Goal: Information Seeking & Learning: Find contact information

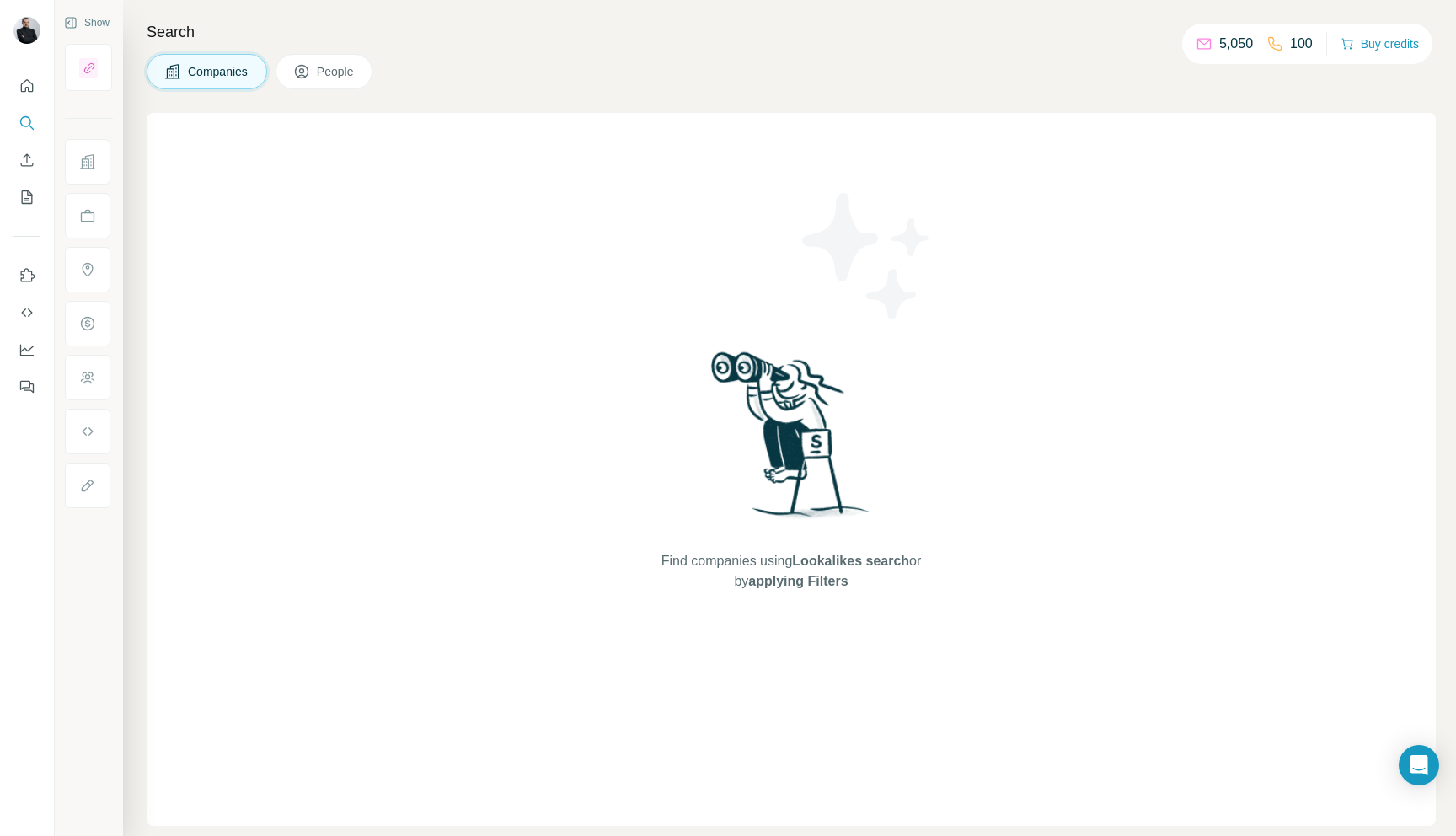
click at [612, 78] on div "Companies People" at bounding box center [790, 71] width 1289 height 35
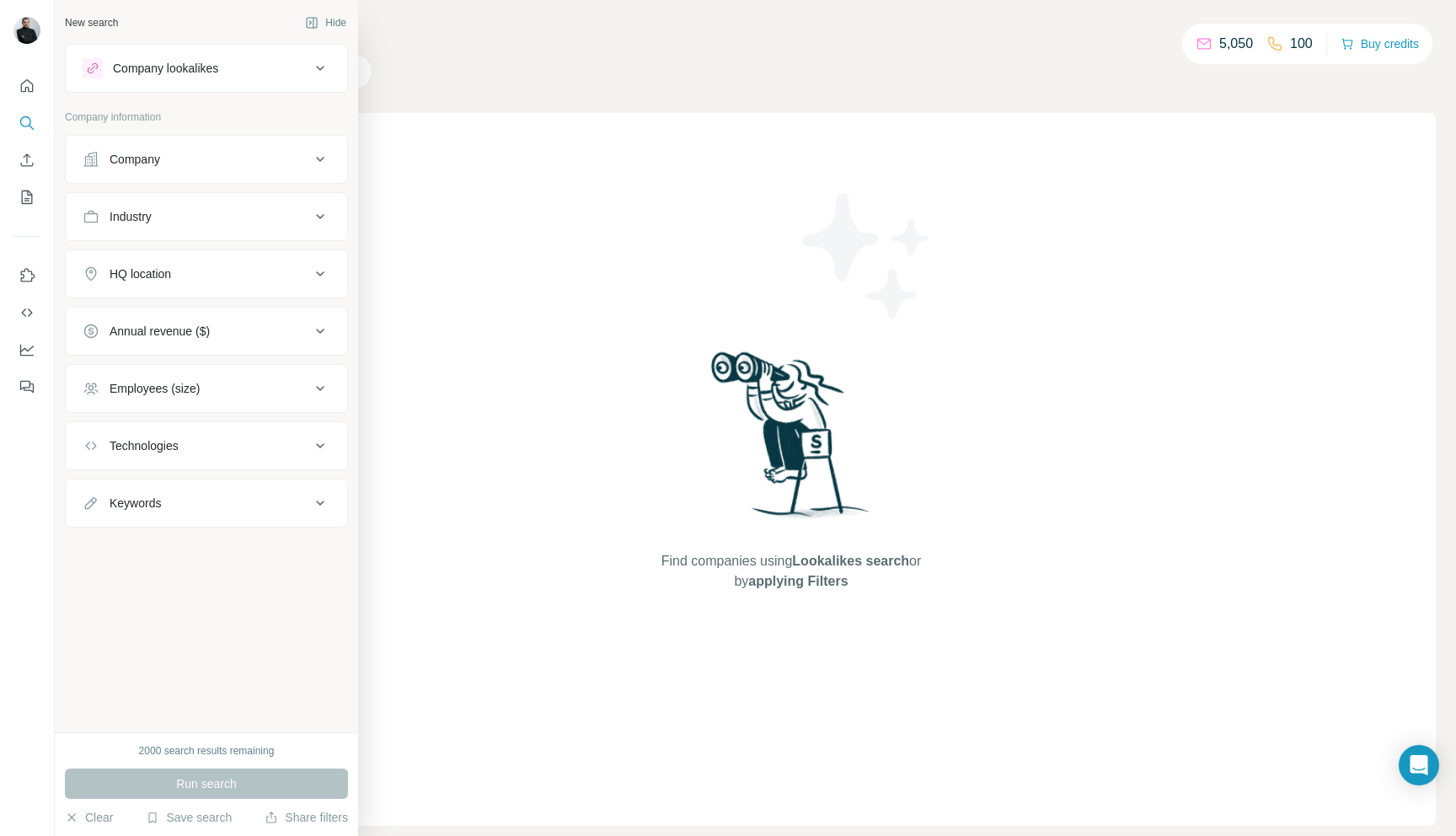
click at [189, 71] on div "Company lookalikes" at bounding box center [165, 68] width 105 height 17
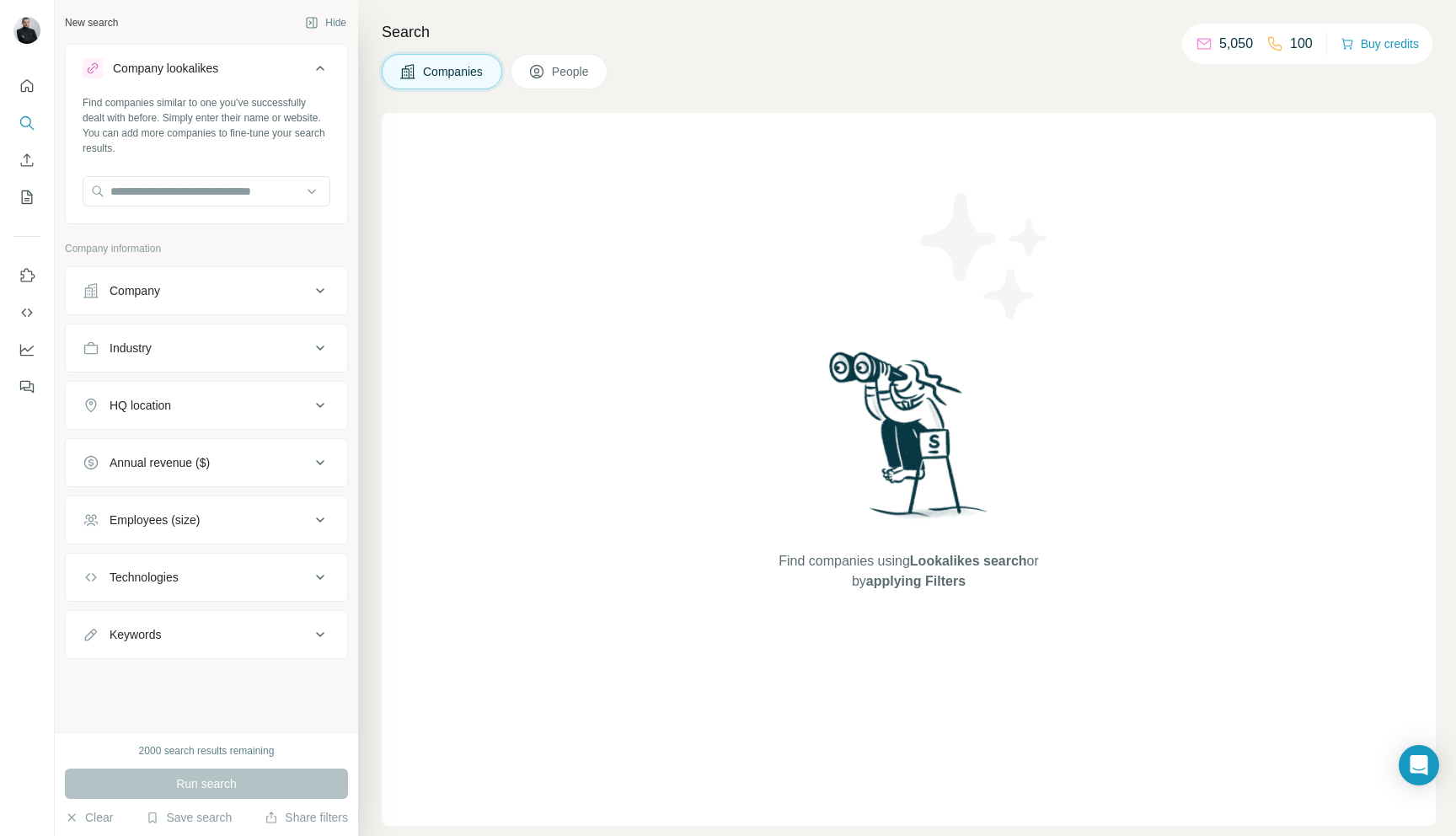
click at [184, 287] on div "Company" at bounding box center [196, 290] width 228 height 17
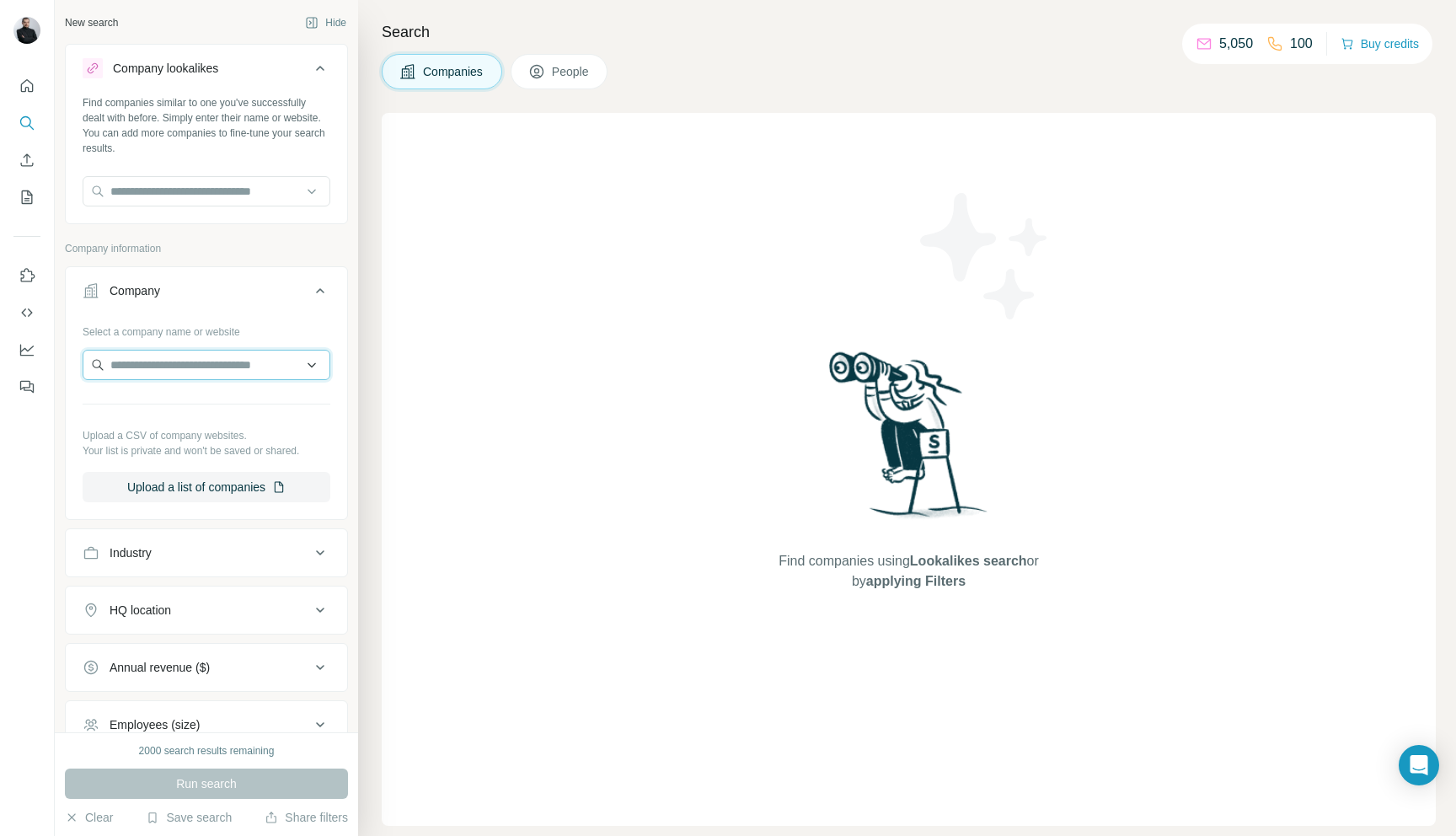
click at [188, 361] on input "text" at bounding box center [206, 365] width 248 height 30
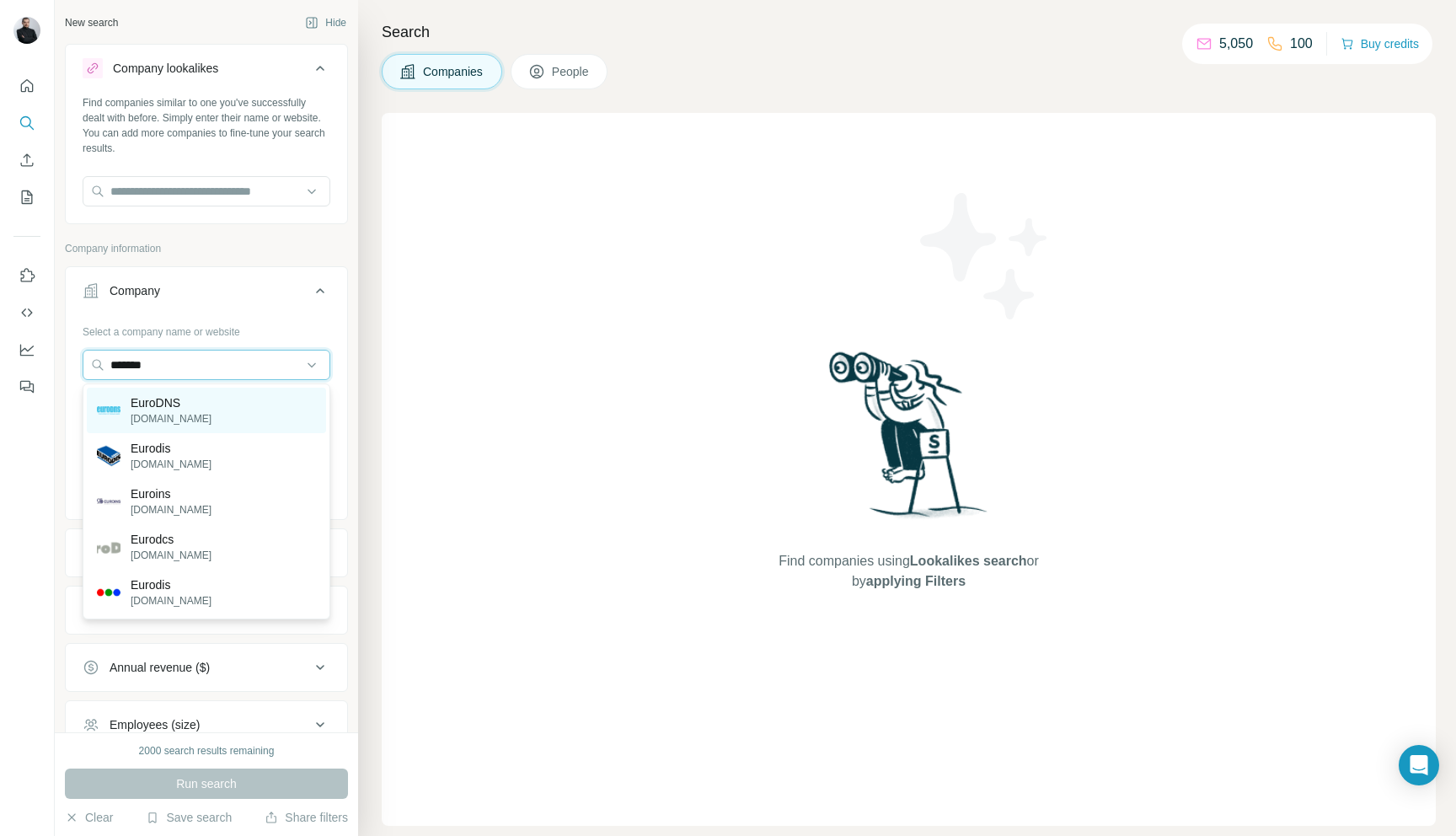
type input "*******"
click at [228, 408] on div "EuroDNS [DOMAIN_NAME]" at bounding box center [206, 410] width 239 height 45
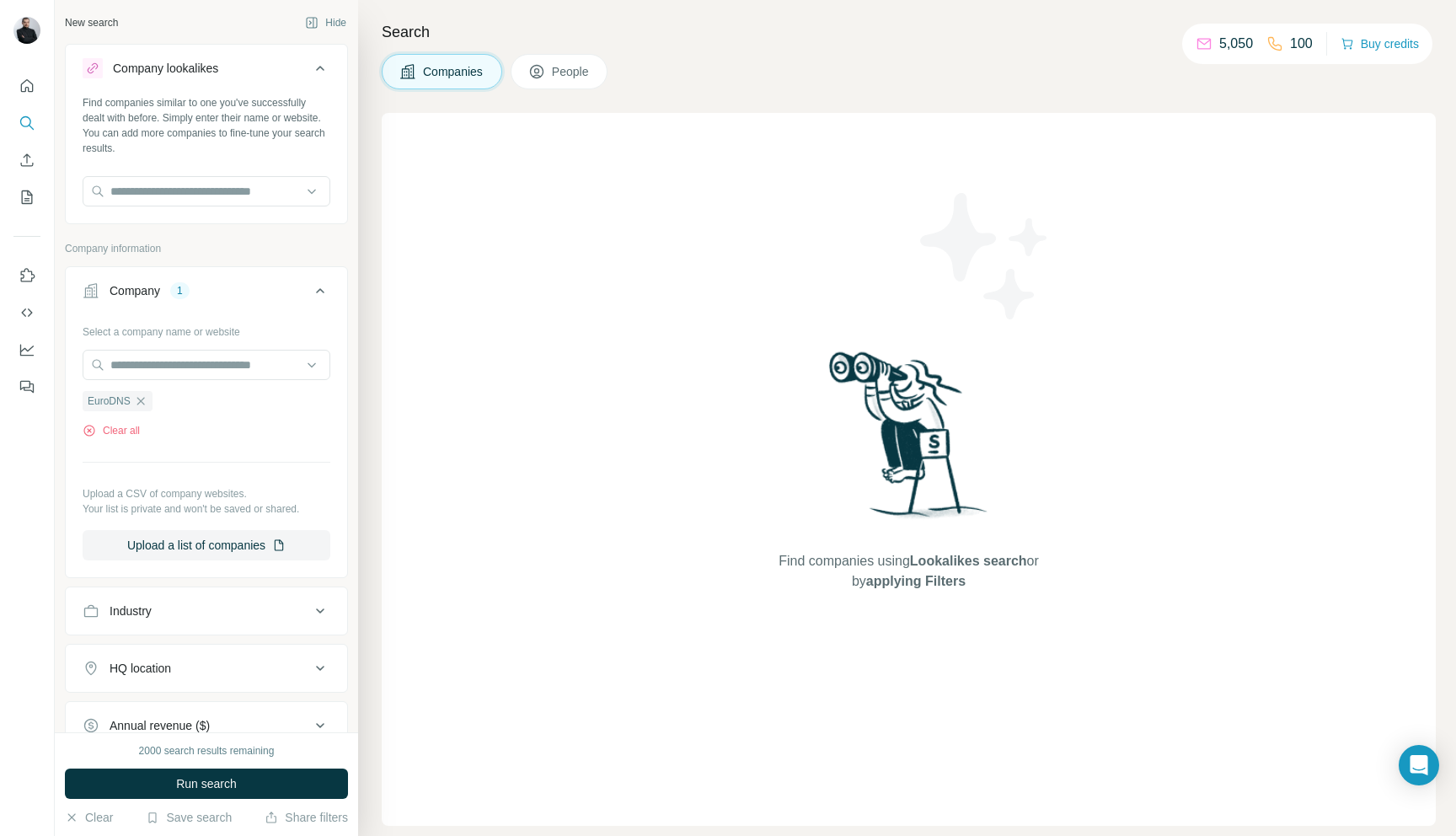
click at [591, 74] on span "People" at bounding box center [571, 72] width 39 height 17
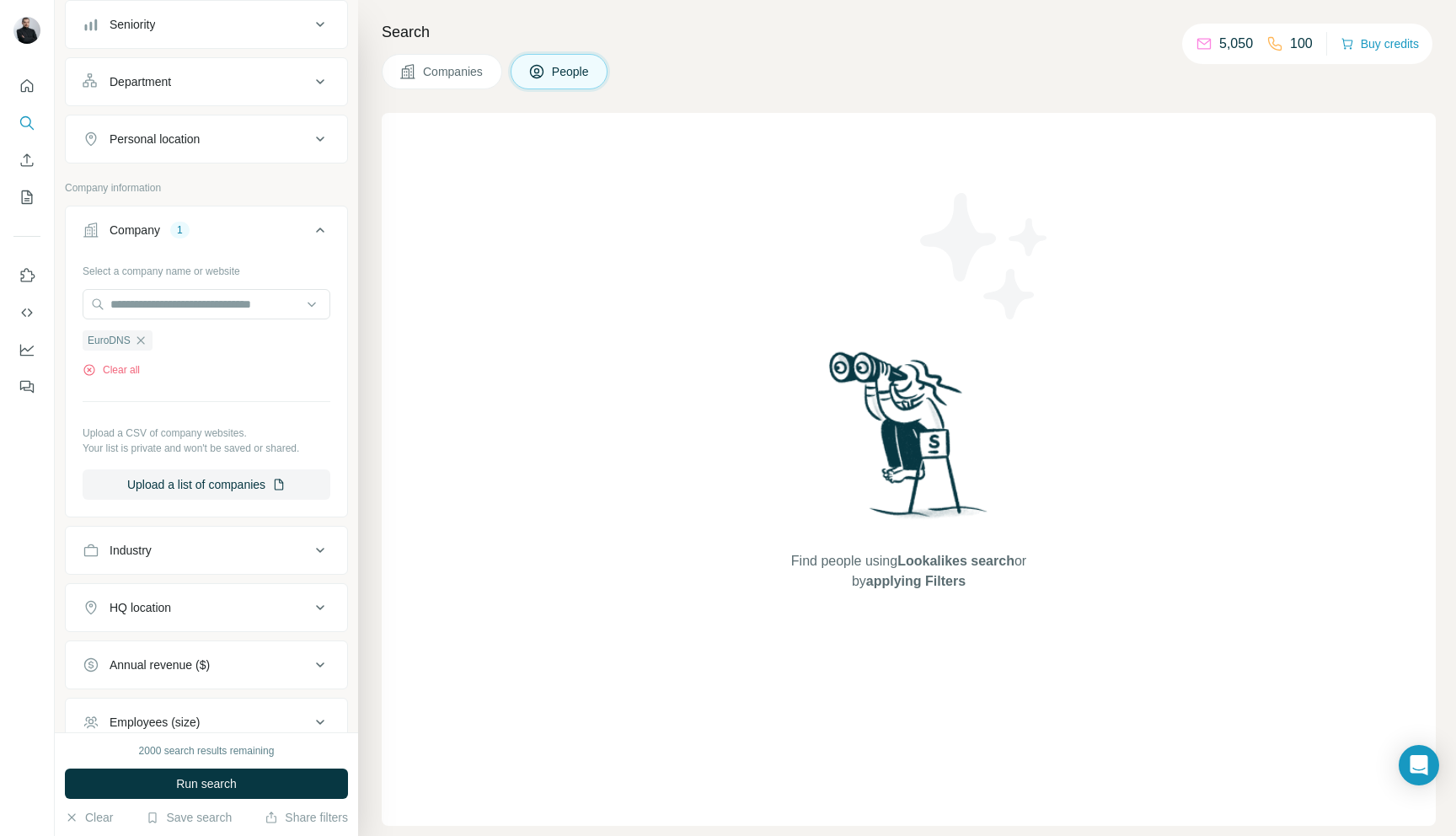
scroll to position [328, 0]
click at [141, 331] on icon "button" at bounding box center [141, 335] width 13 height 13
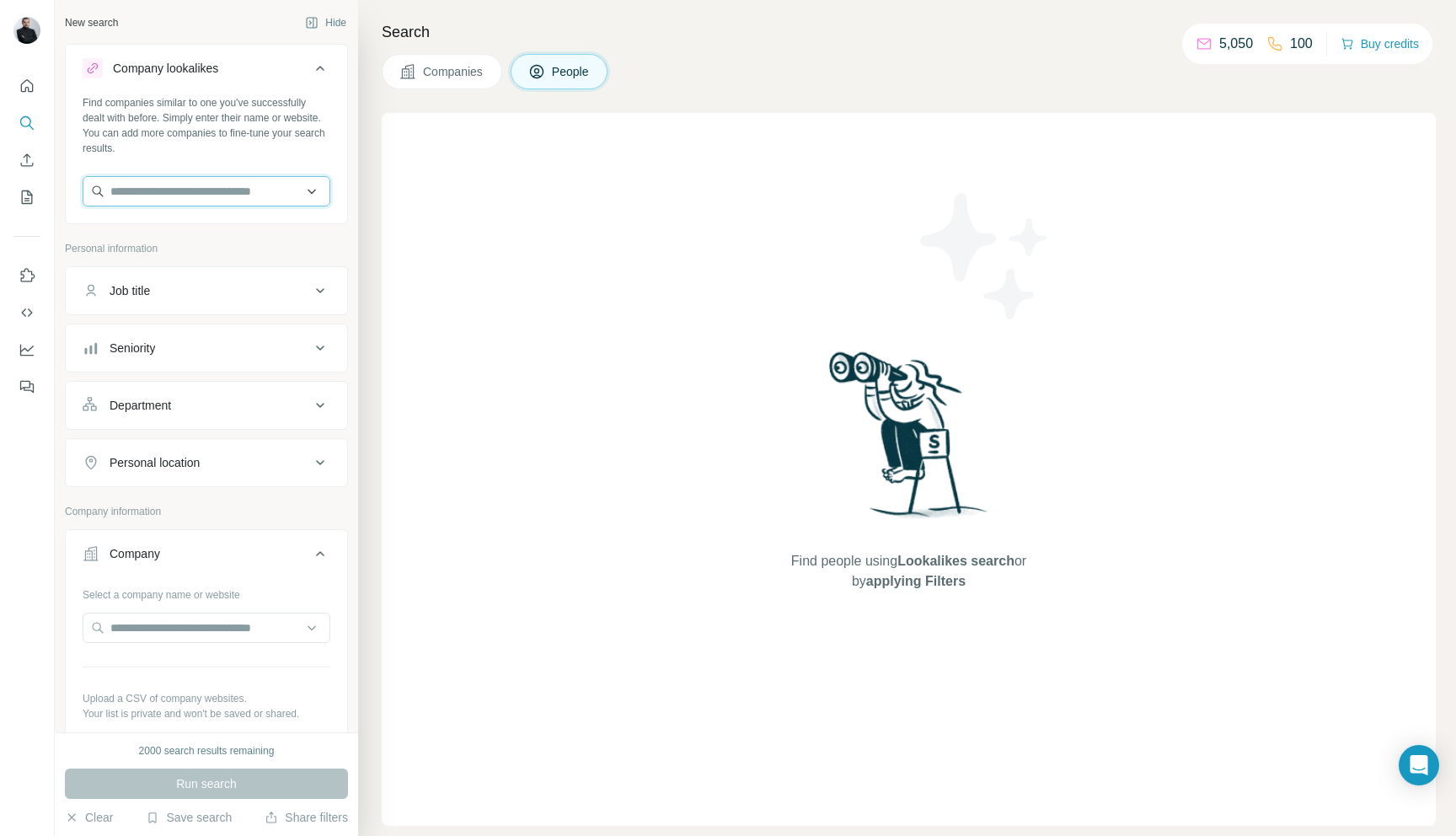
click at [202, 191] on input "text" at bounding box center [206, 191] width 248 height 30
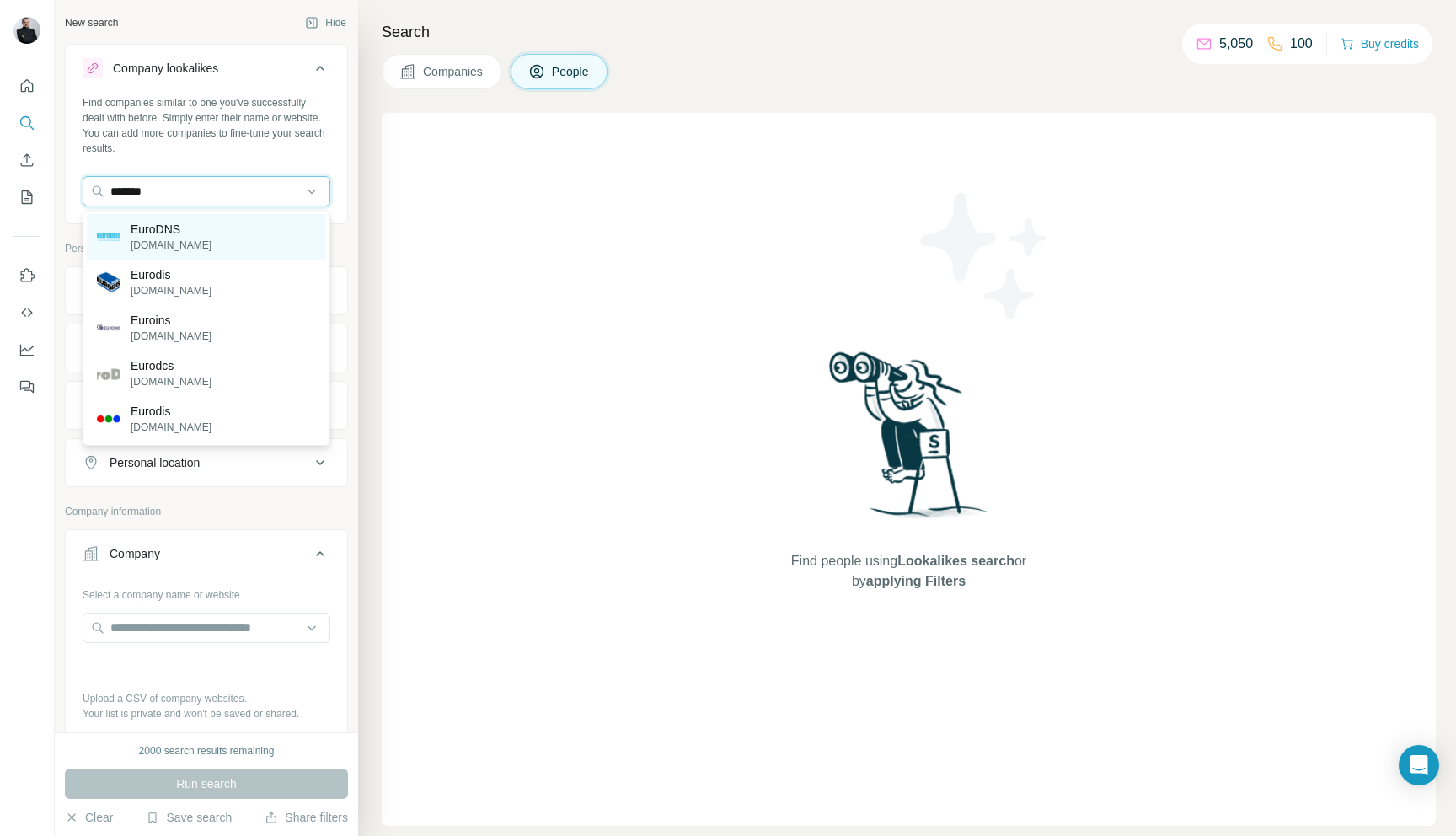
type input "*******"
click at [209, 230] on div "EuroDNS [DOMAIN_NAME]" at bounding box center [206, 236] width 239 height 45
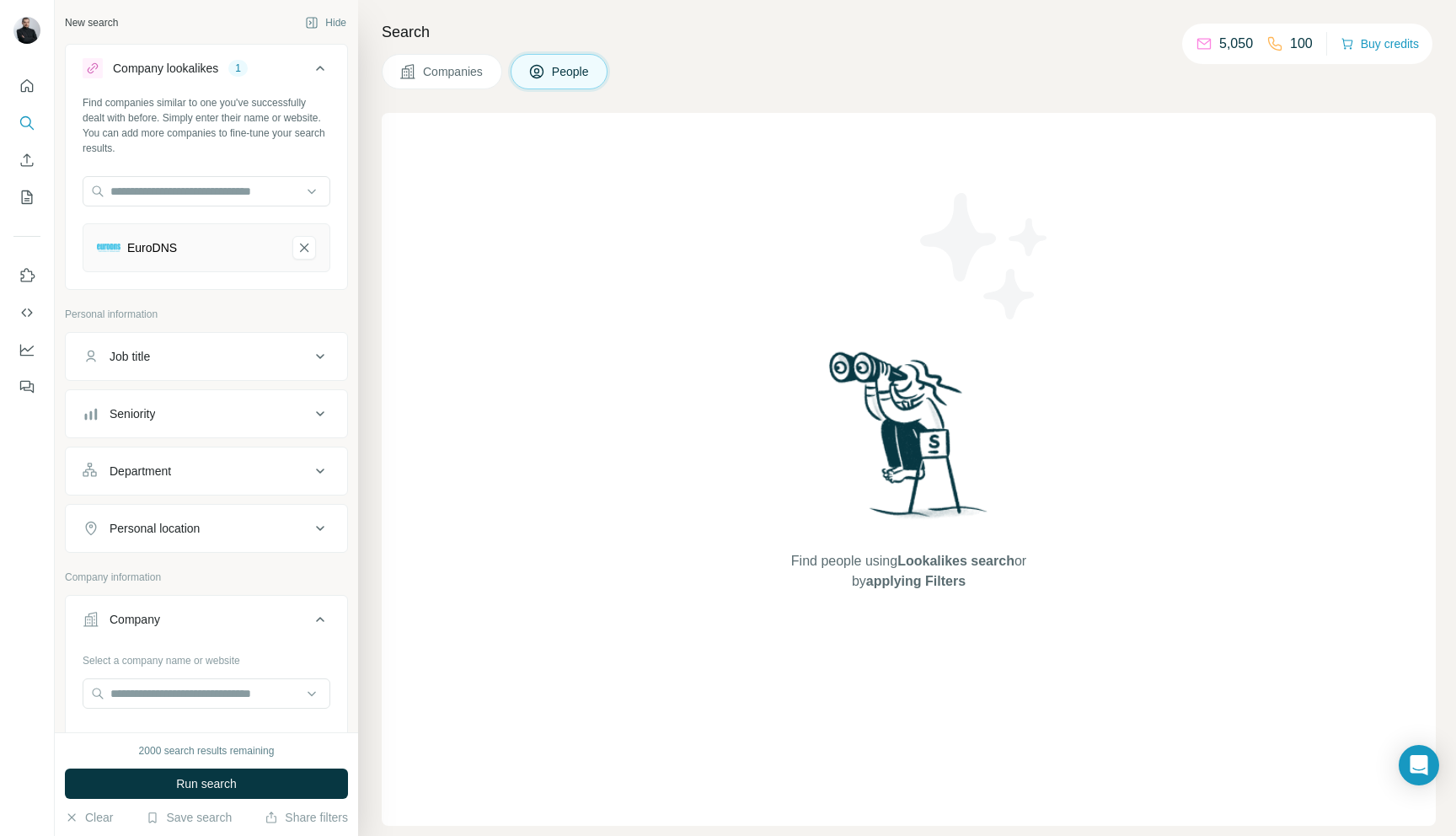
click at [471, 69] on span "Companies" at bounding box center [453, 72] width 61 height 17
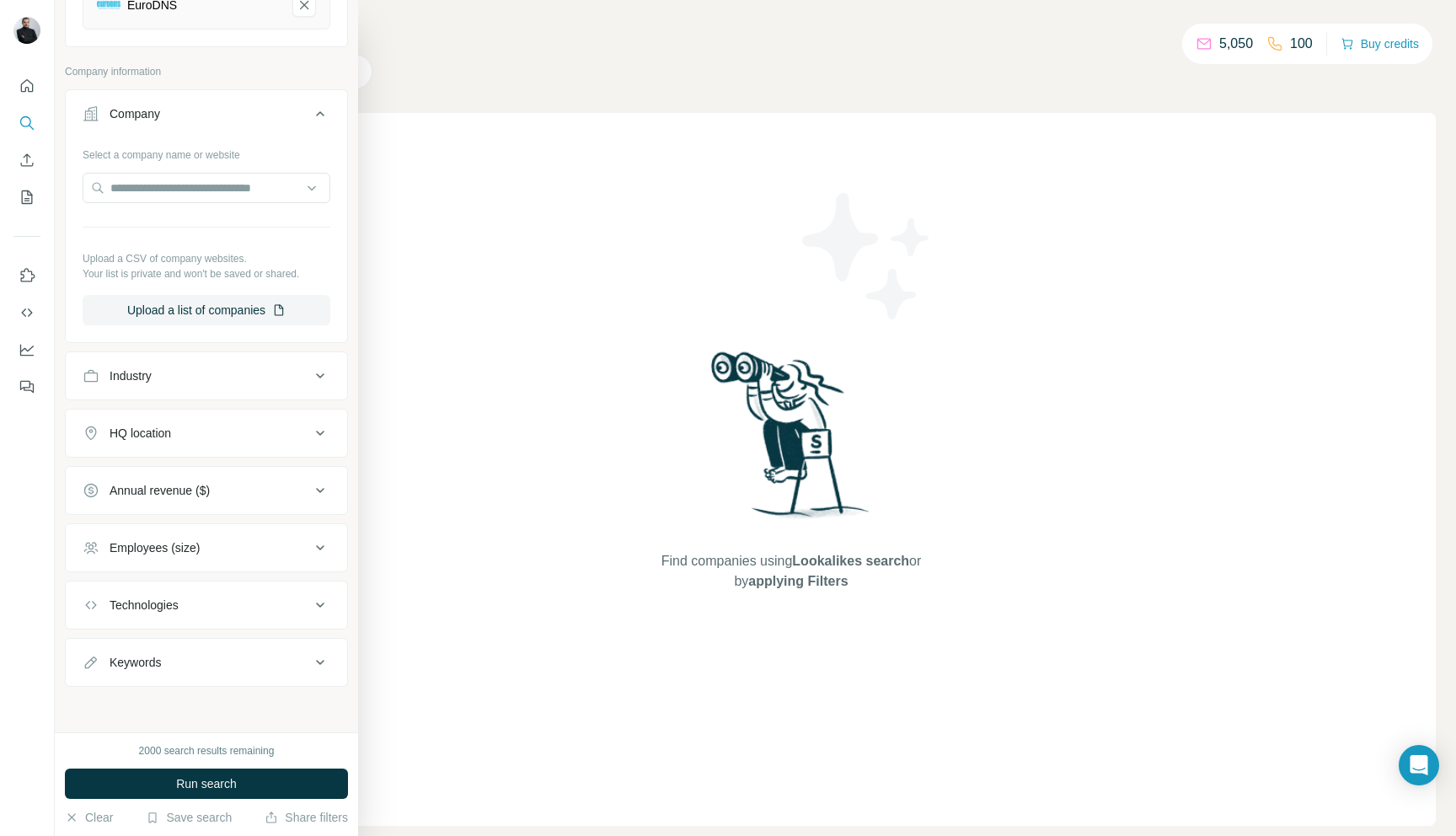
scroll to position [244, 0]
click at [235, 790] on span "Run search" at bounding box center [206, 784] width 61 height 17
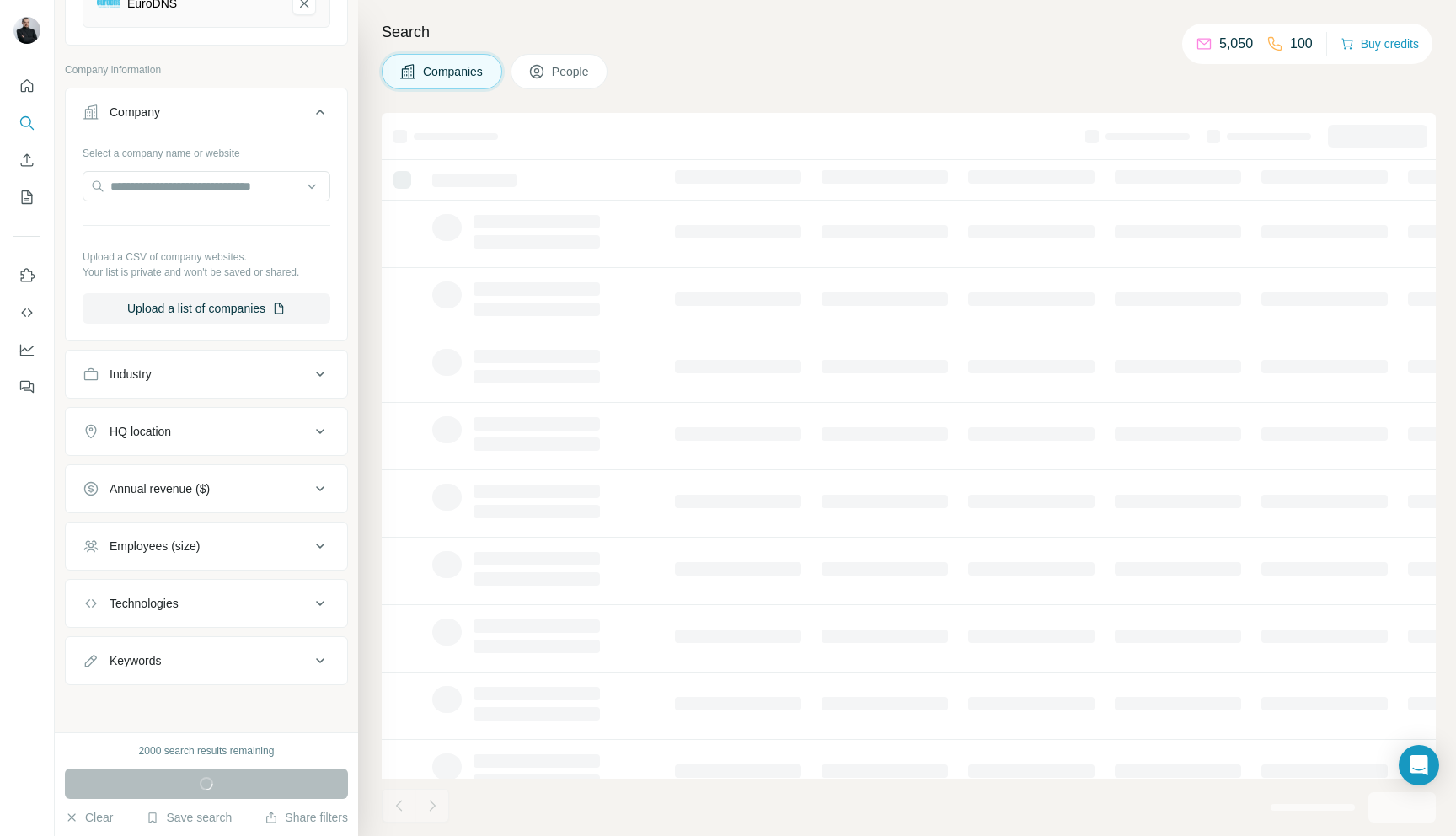
scroll to position [0, 0]
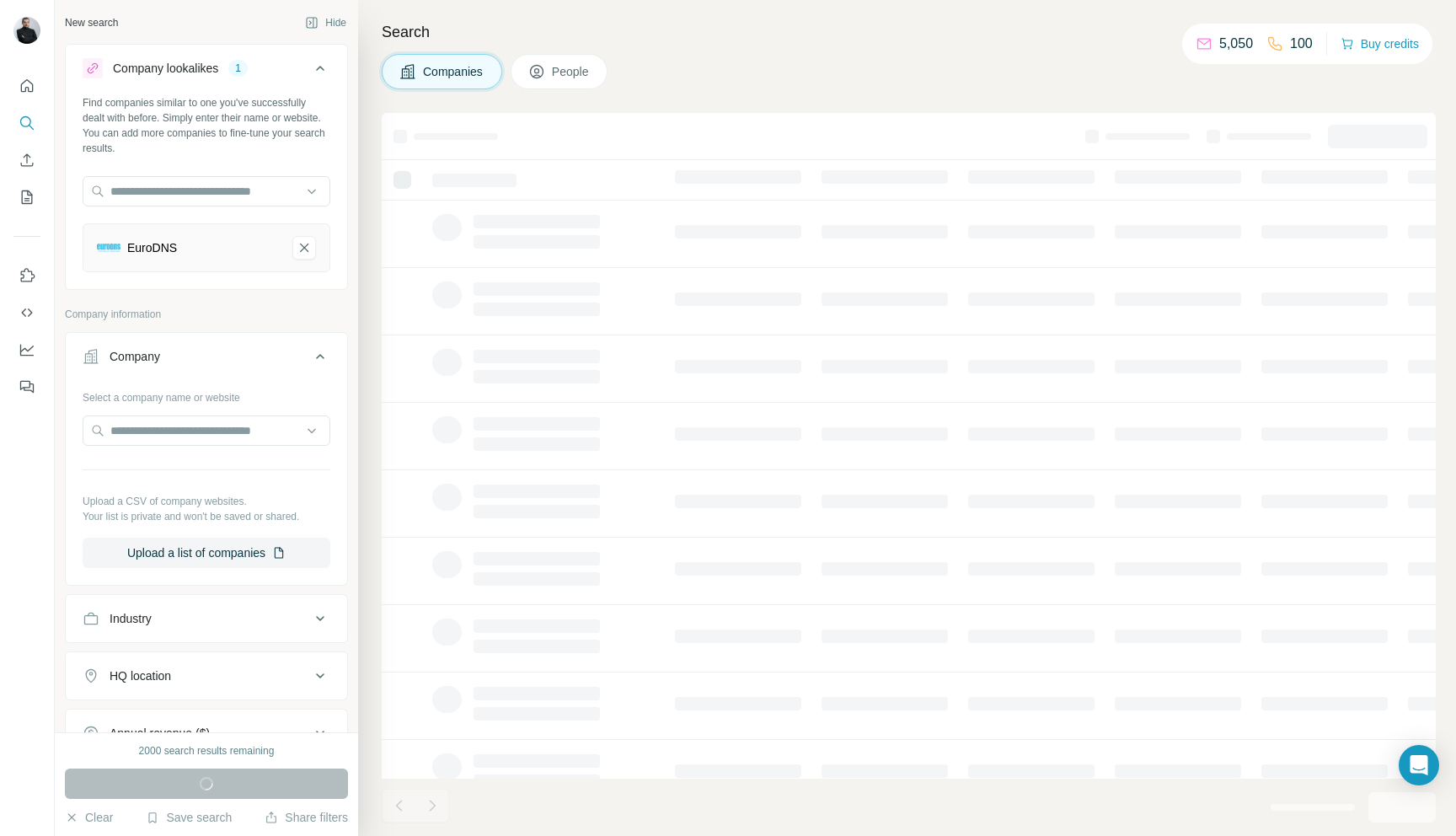
click at [598, 68] on button "People" at bounding box center [559, 71] width 97 height 35
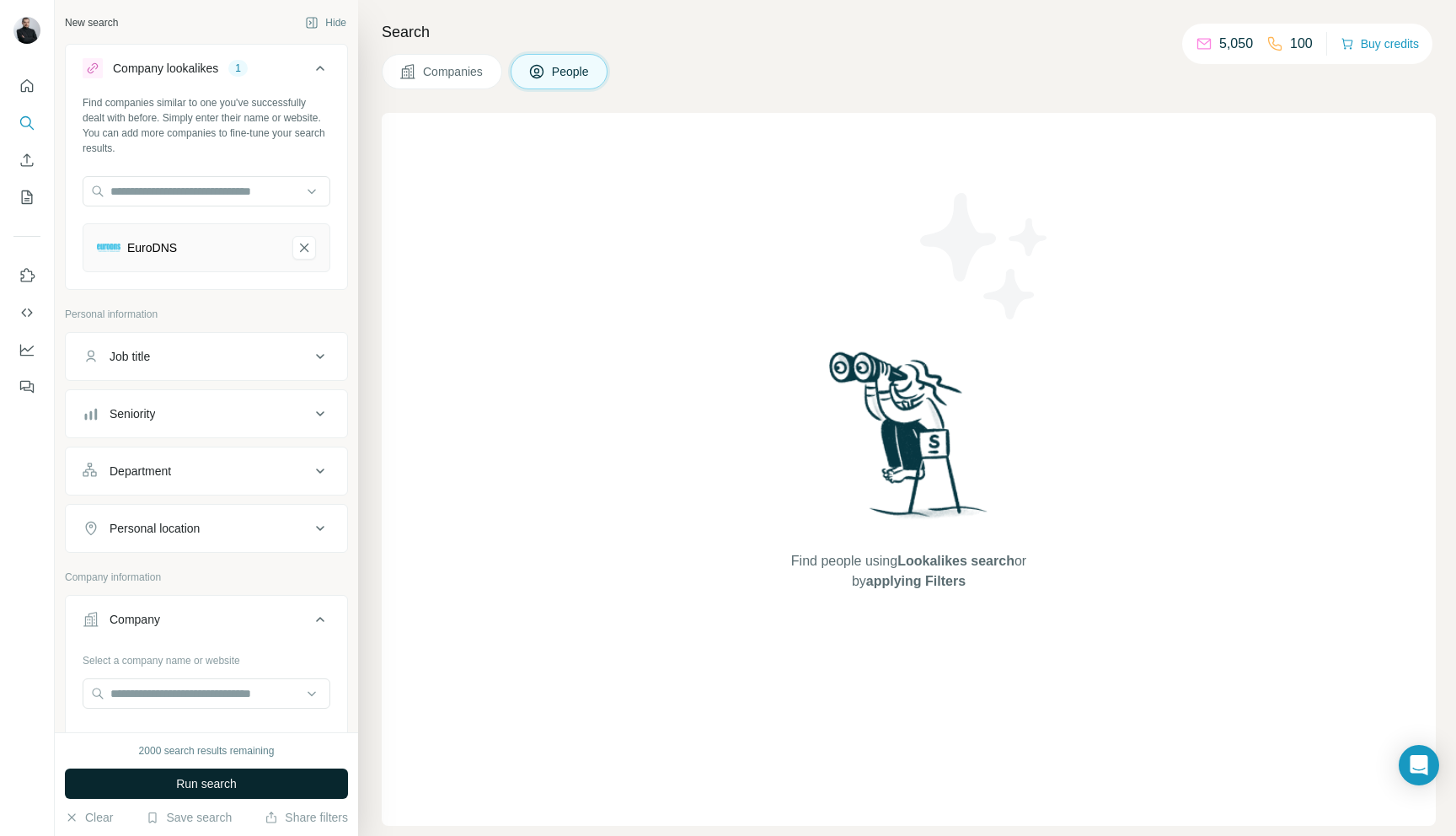
click at [473, 65] on span "Companies" at bounding box center [453, 72] width 61 height 17
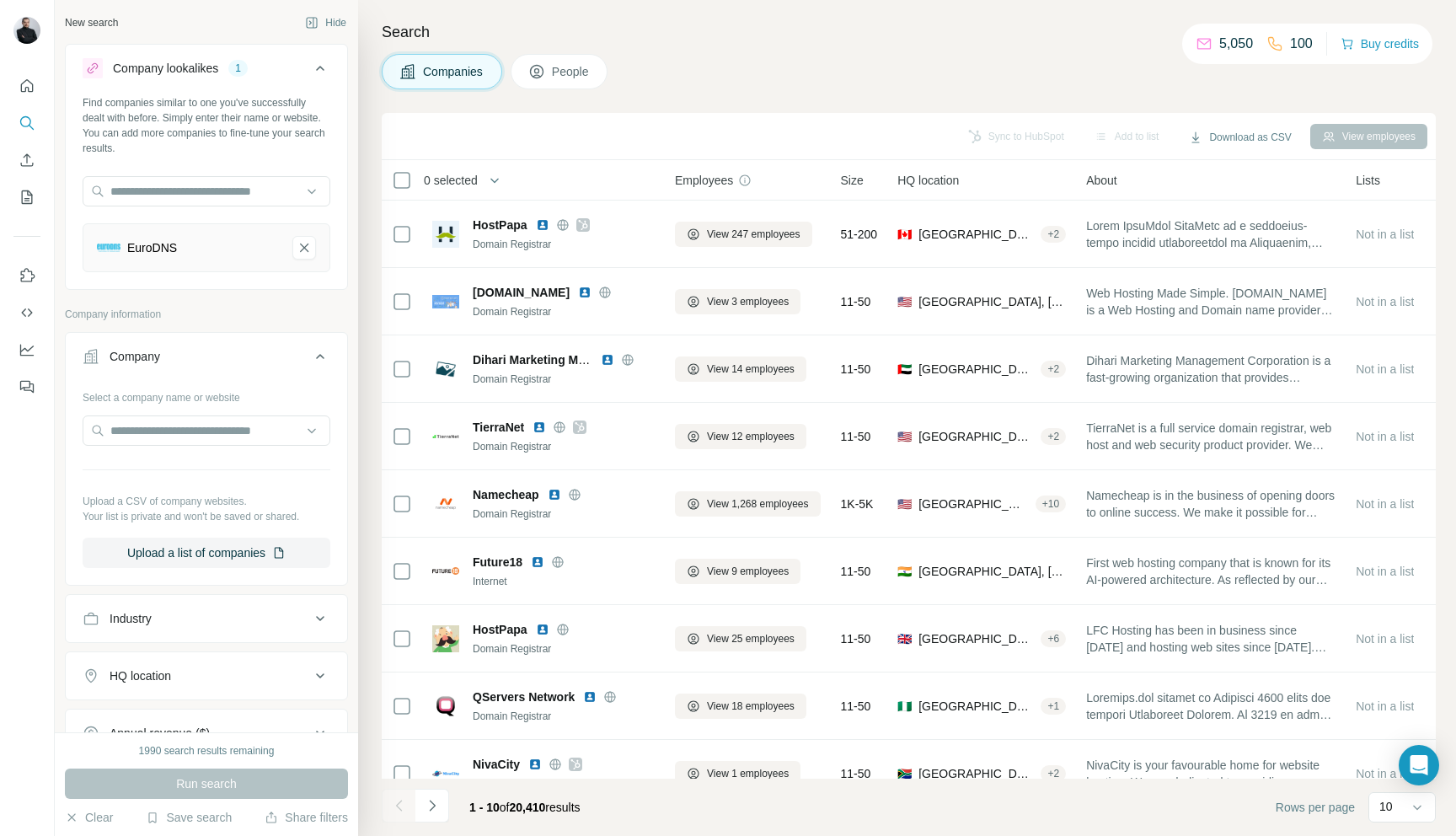
click at [565, 78] on span "People" at bounding box center [571, 72] width 39 height 17
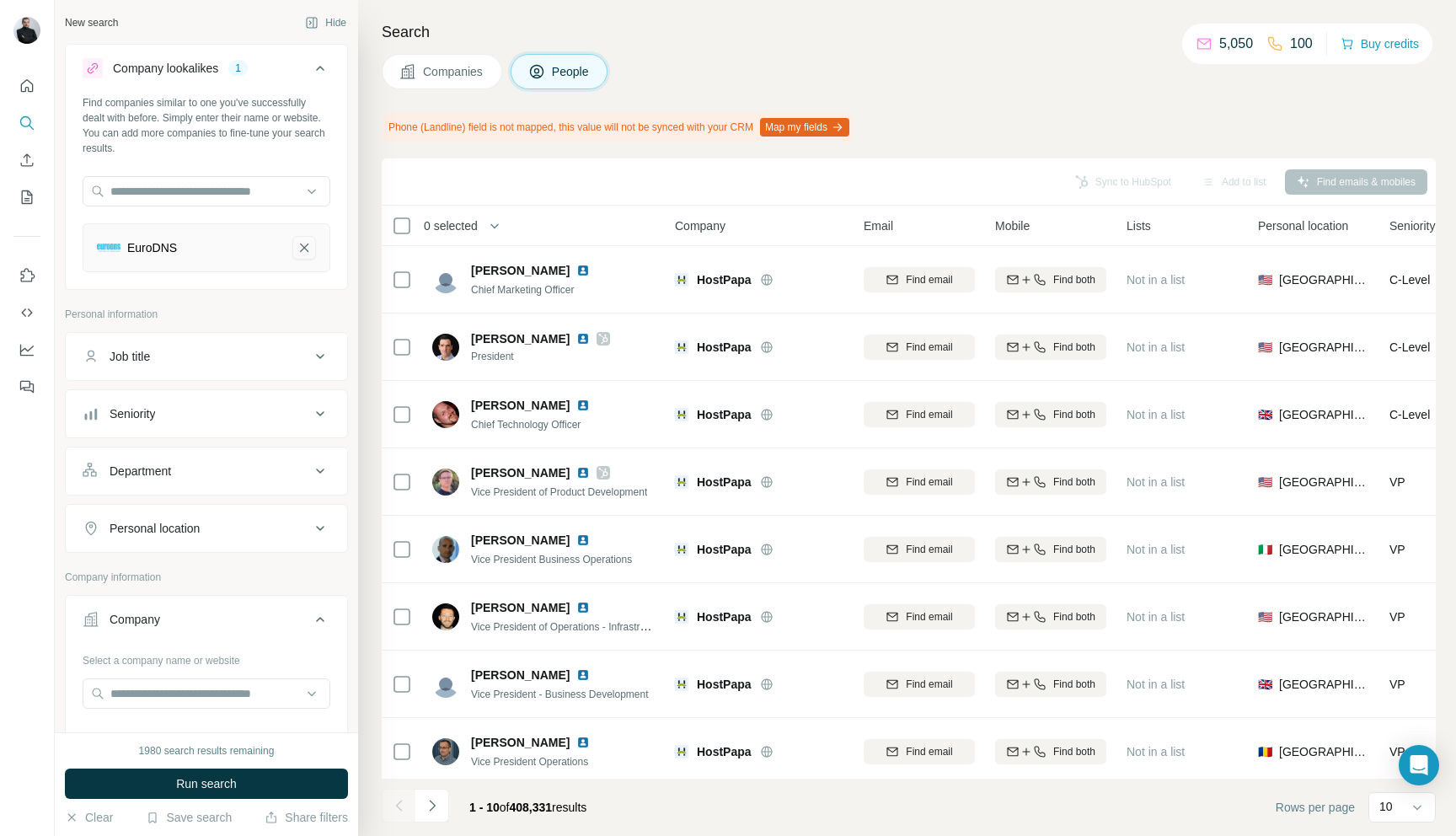
click at [303, 249] on icon "EuroDNS-remove-button" at bounding box center [303, 247] width 9 height 9
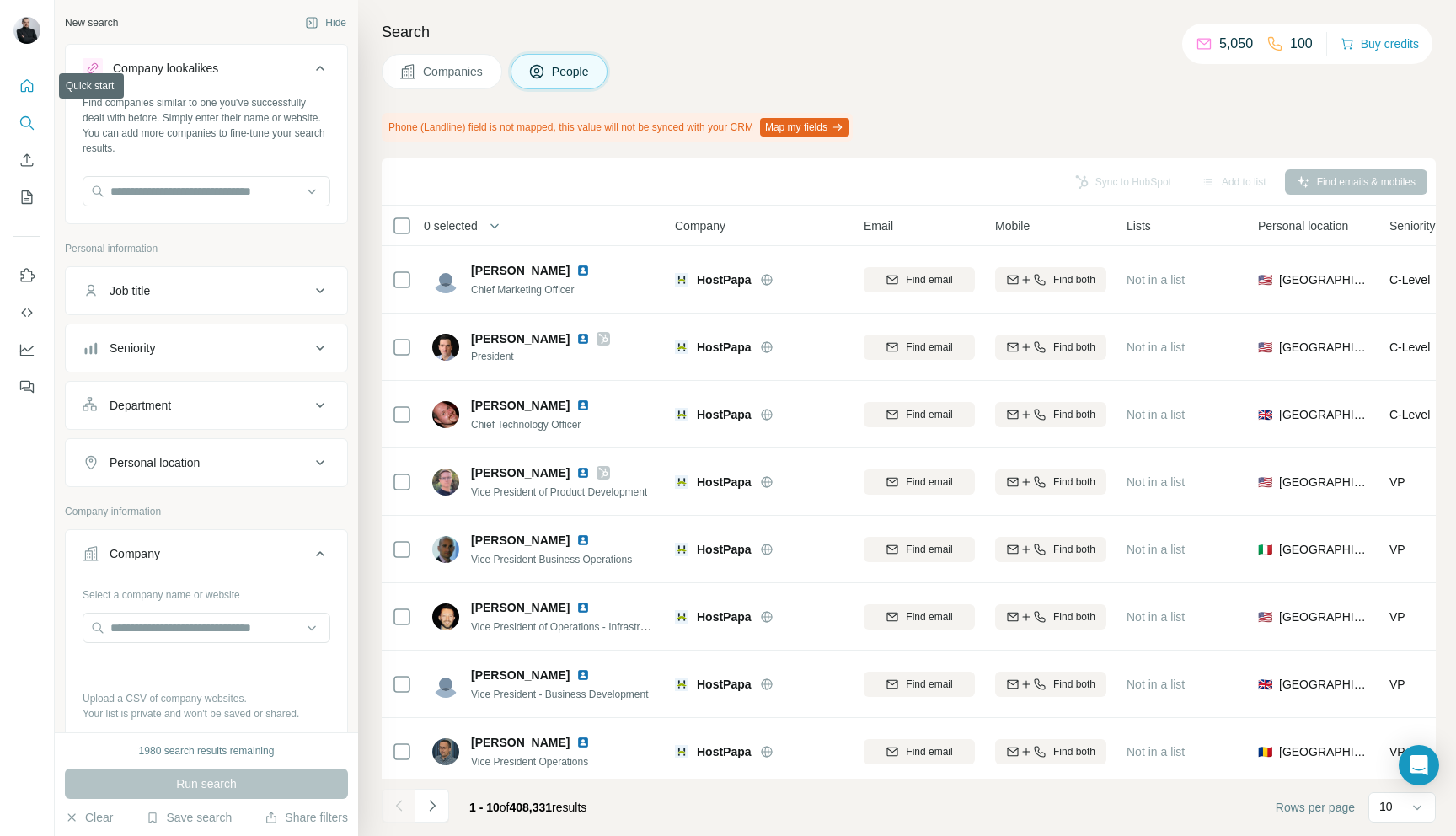
click at [35, 90] on icon "Quick start" at bounding box center [27, 86] width 17 height 17
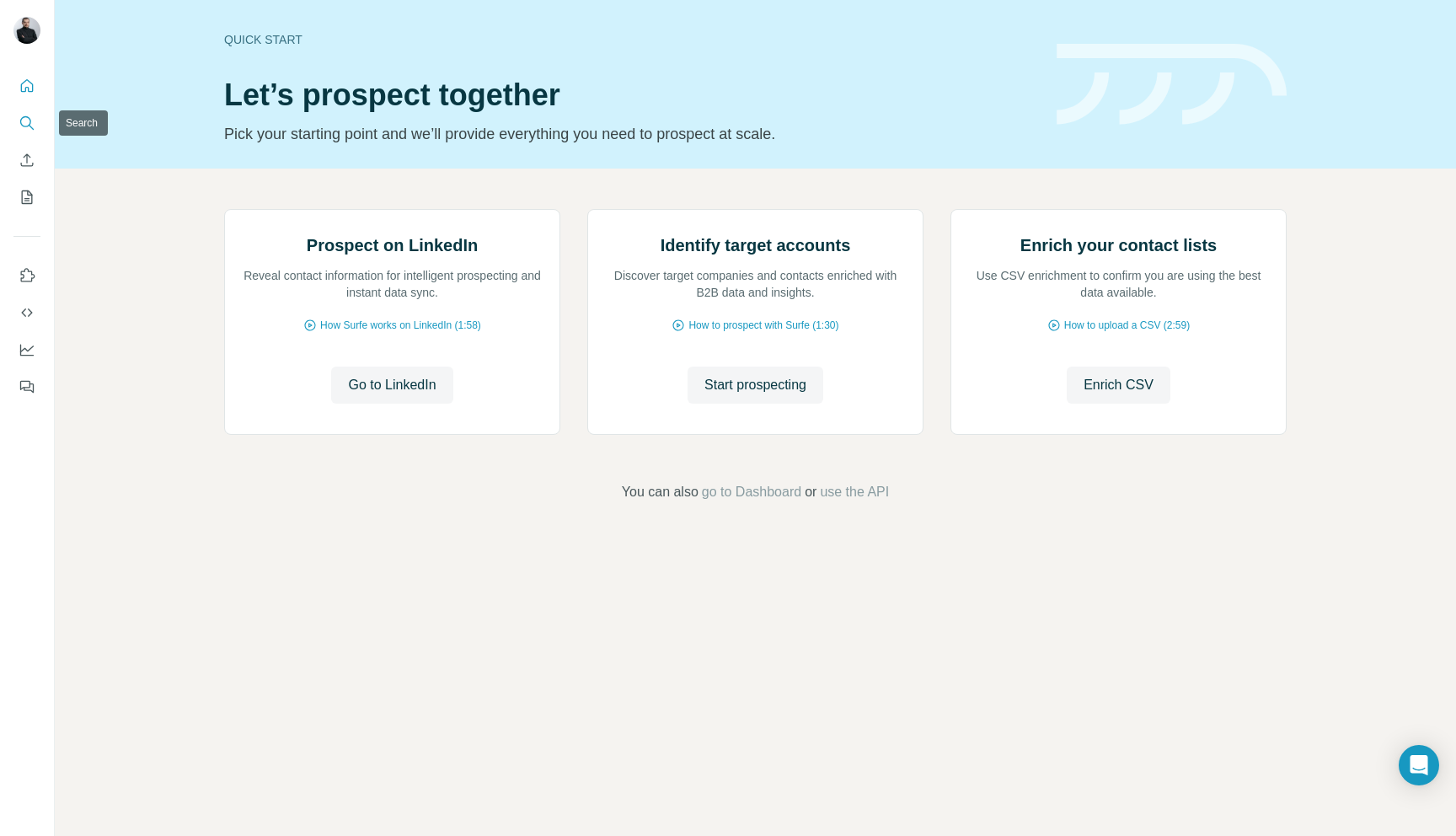
click at [31, 121] on icon "Search" at bounding box center [27, 123] width 17 height 17
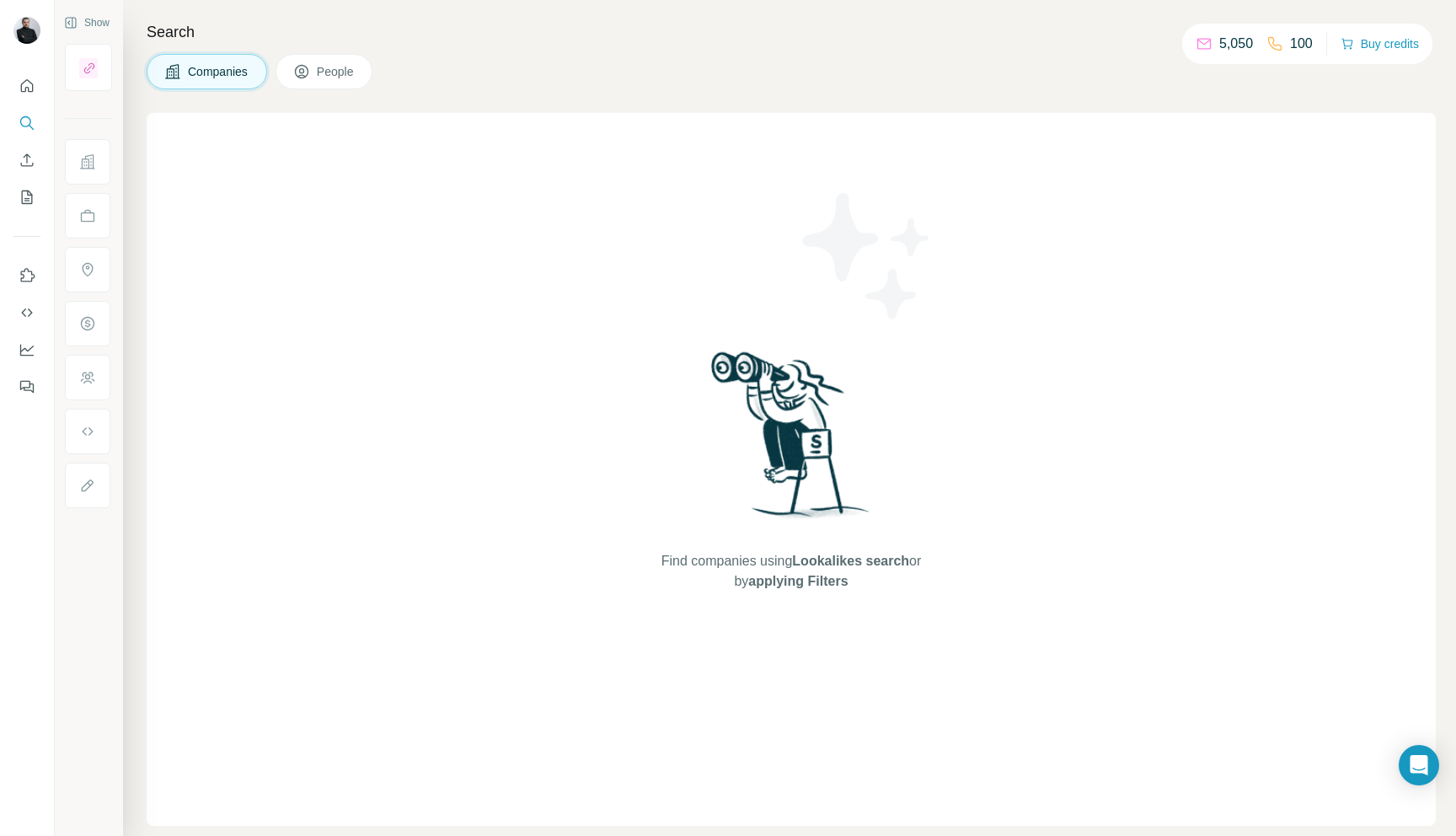
click at [336, 78] on span "People" at bounding box center [336, 72] width 39 height 17
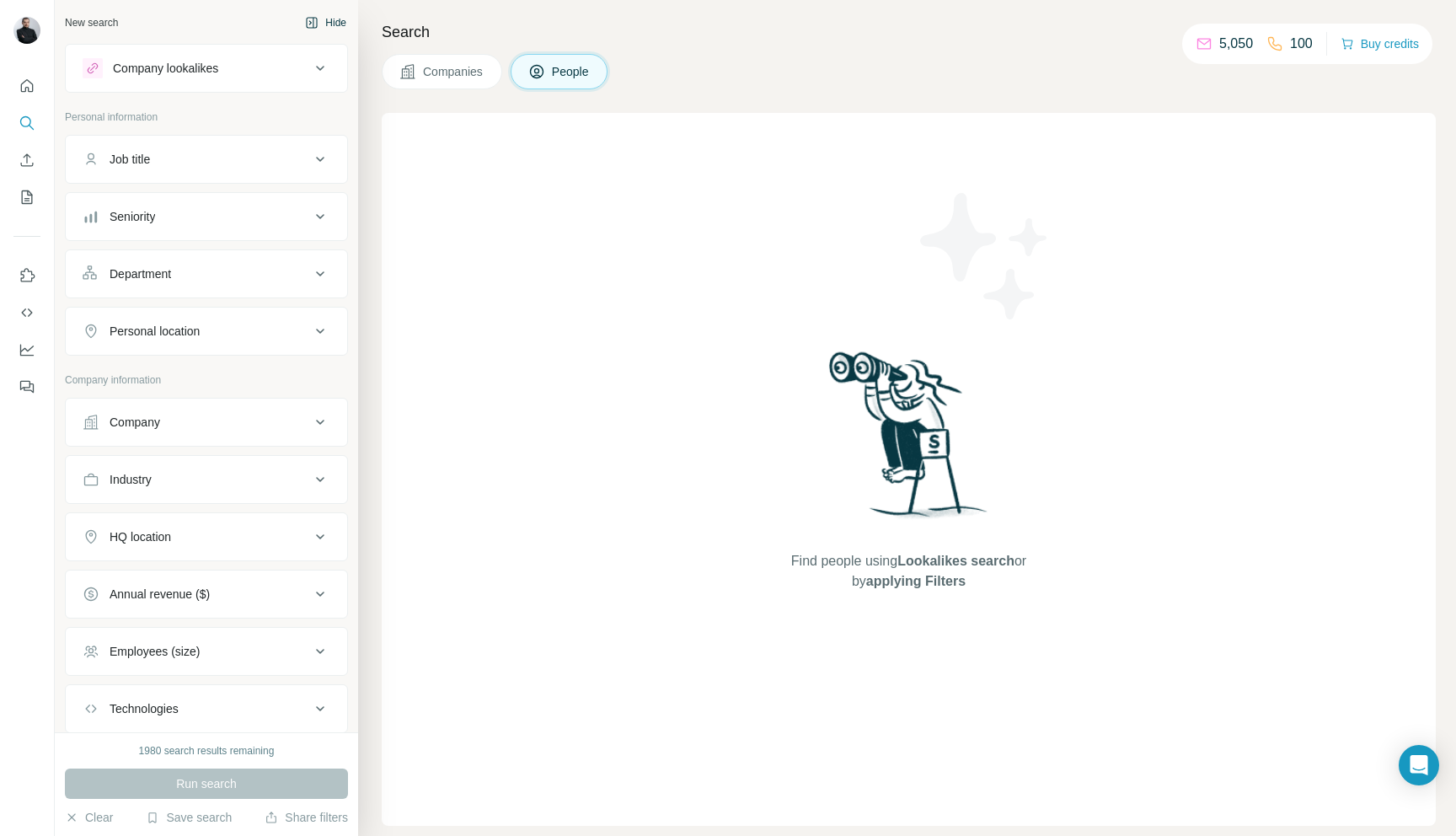
click at [317, 19] on icon "button" at bounding box center [312, 23] width 13 height 13
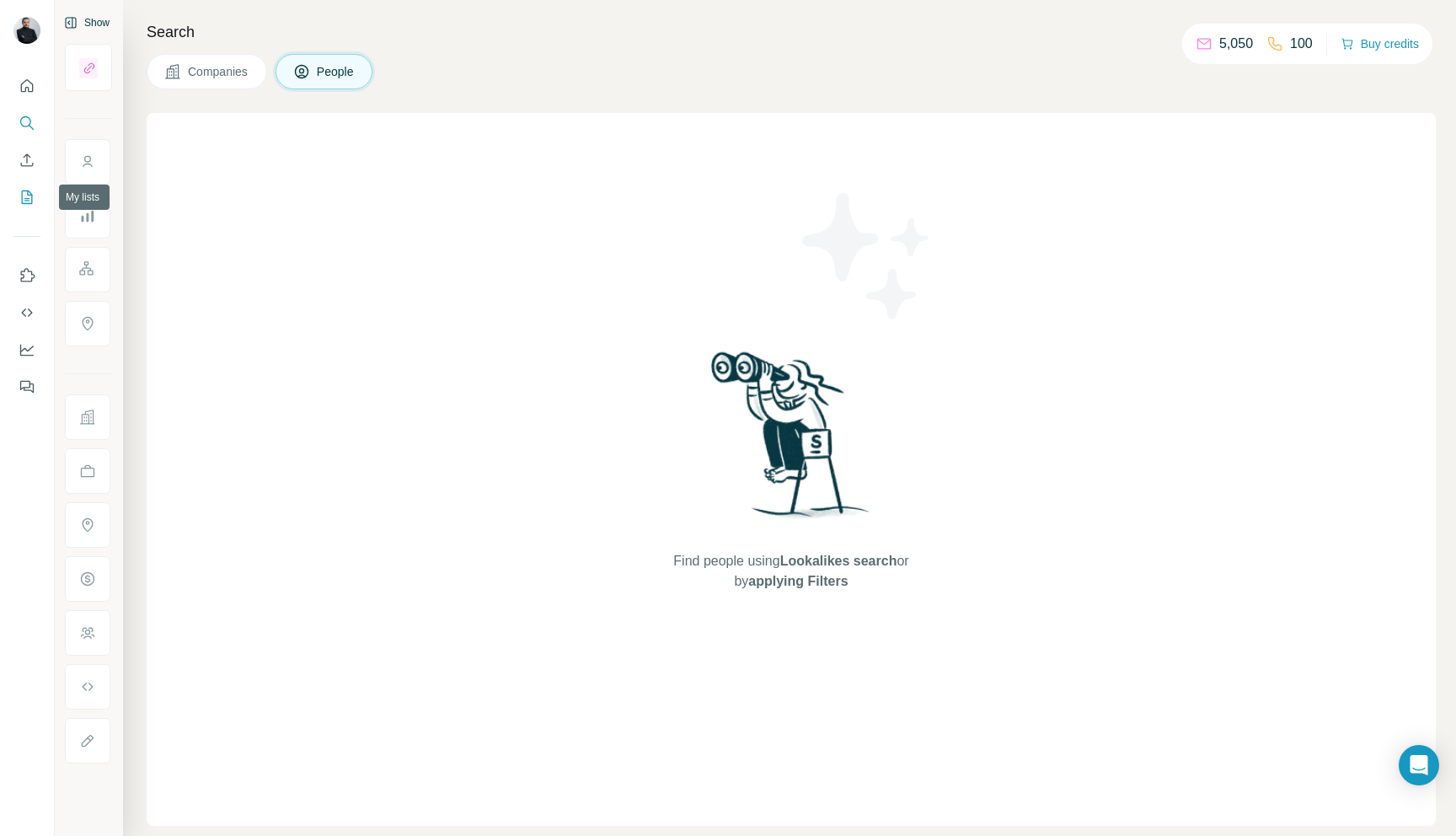
click at [26, 195] on icon "My lists" at bounding box center [27, 198] width 17 height 17
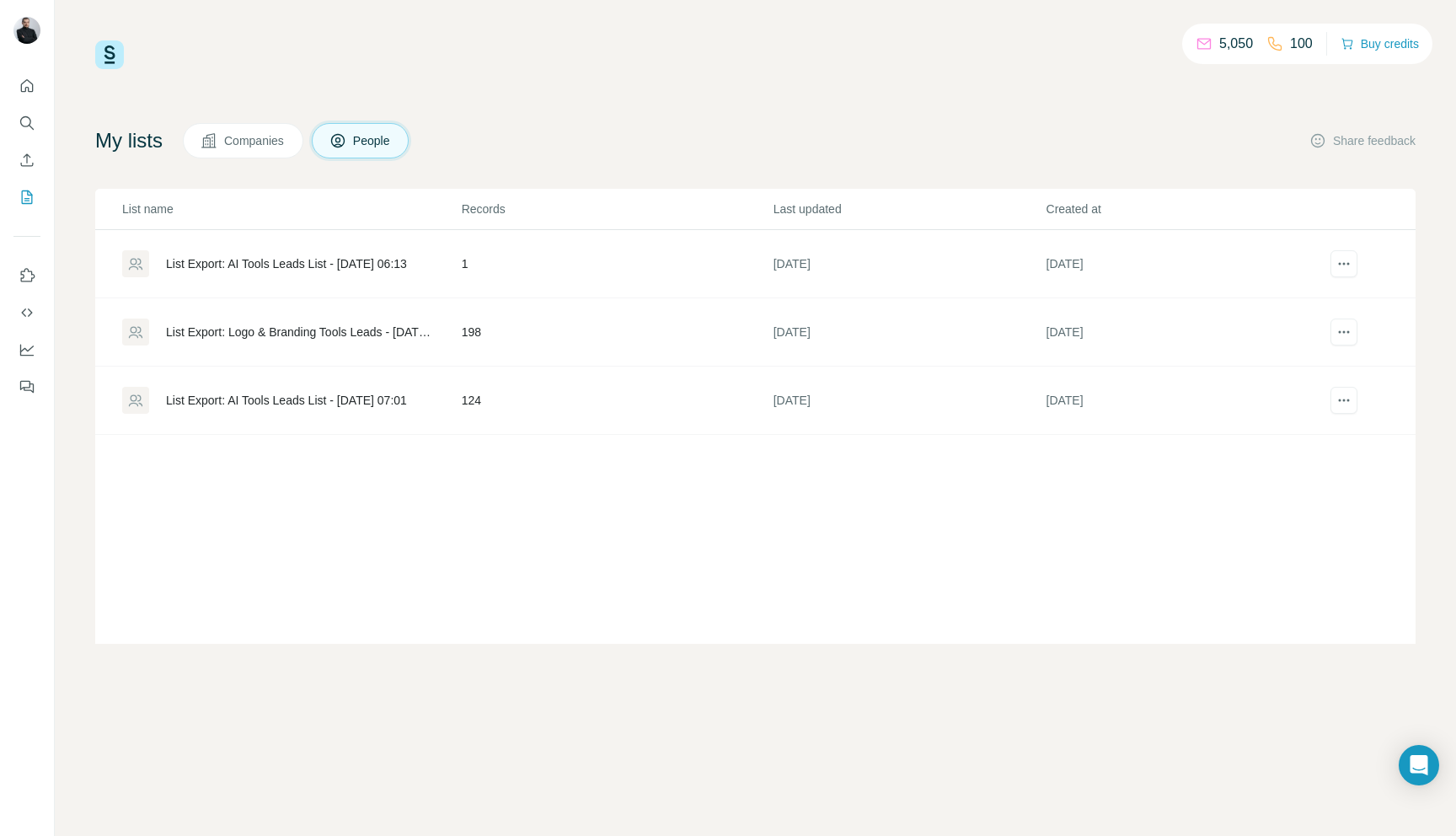
click at [256, 141] on span "Companies" at bounding box center [254, 141] width 61 height 17
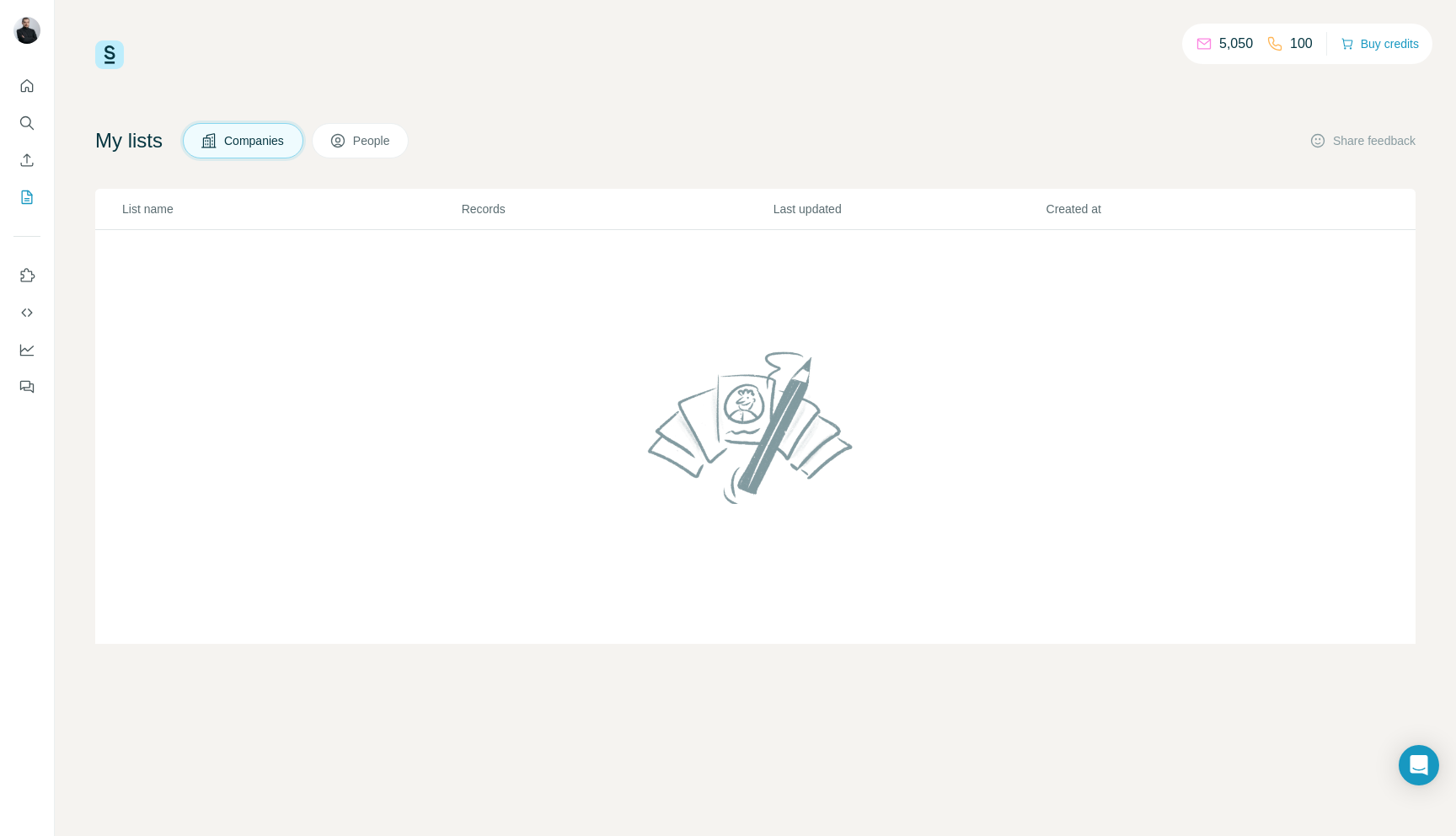
click at [338, 145] on button "People" at bounding box center [360, 140] width 97 height 35
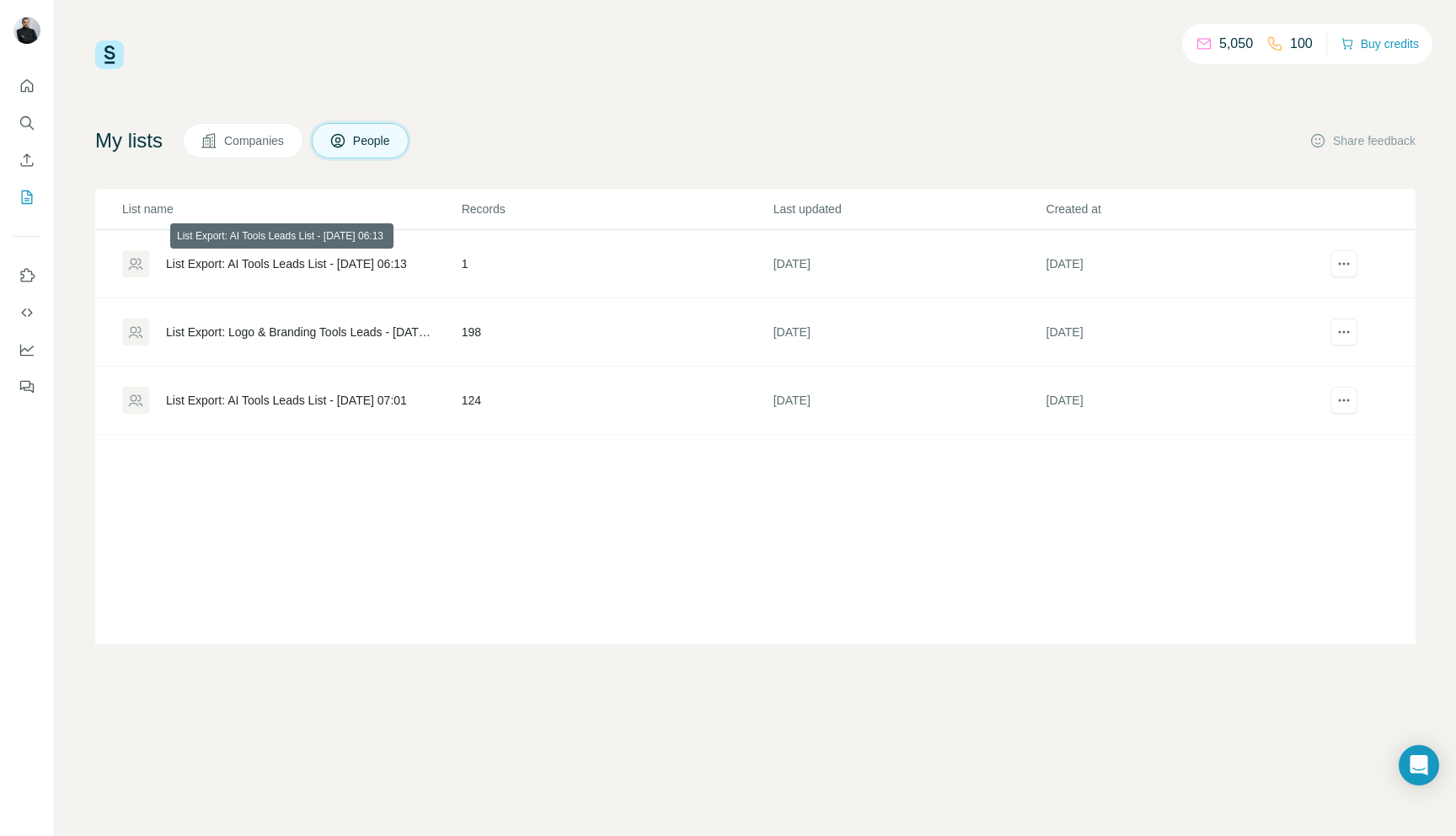
click at [295, 257] on div "List Export: AI Tools Leads List - [DATE] 06:13" at bounding box center [286, 264] width 241 height 17
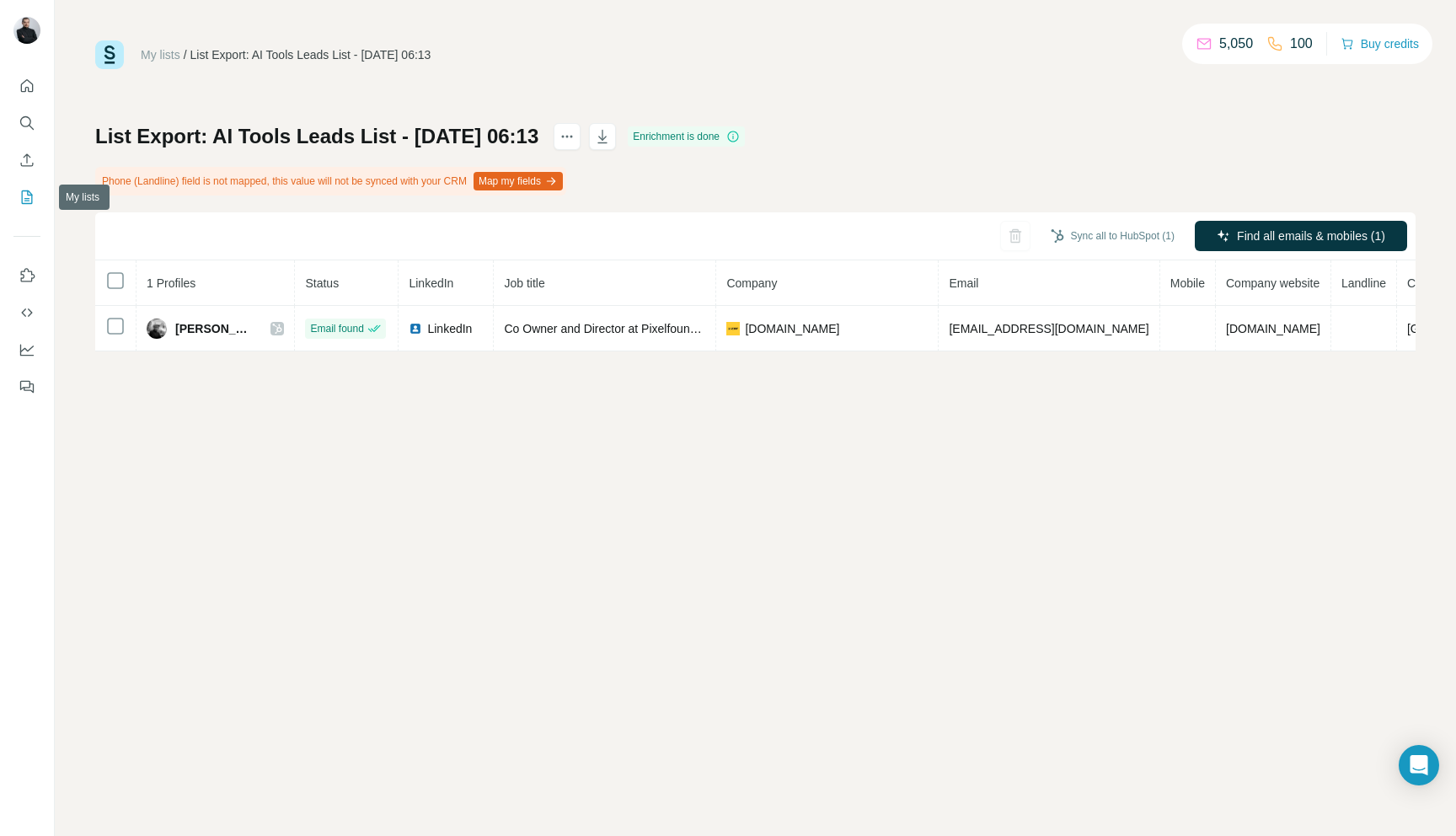
click at [26, 196] on icon "My lists" at bounding box center [27, 198] width 17 height 17
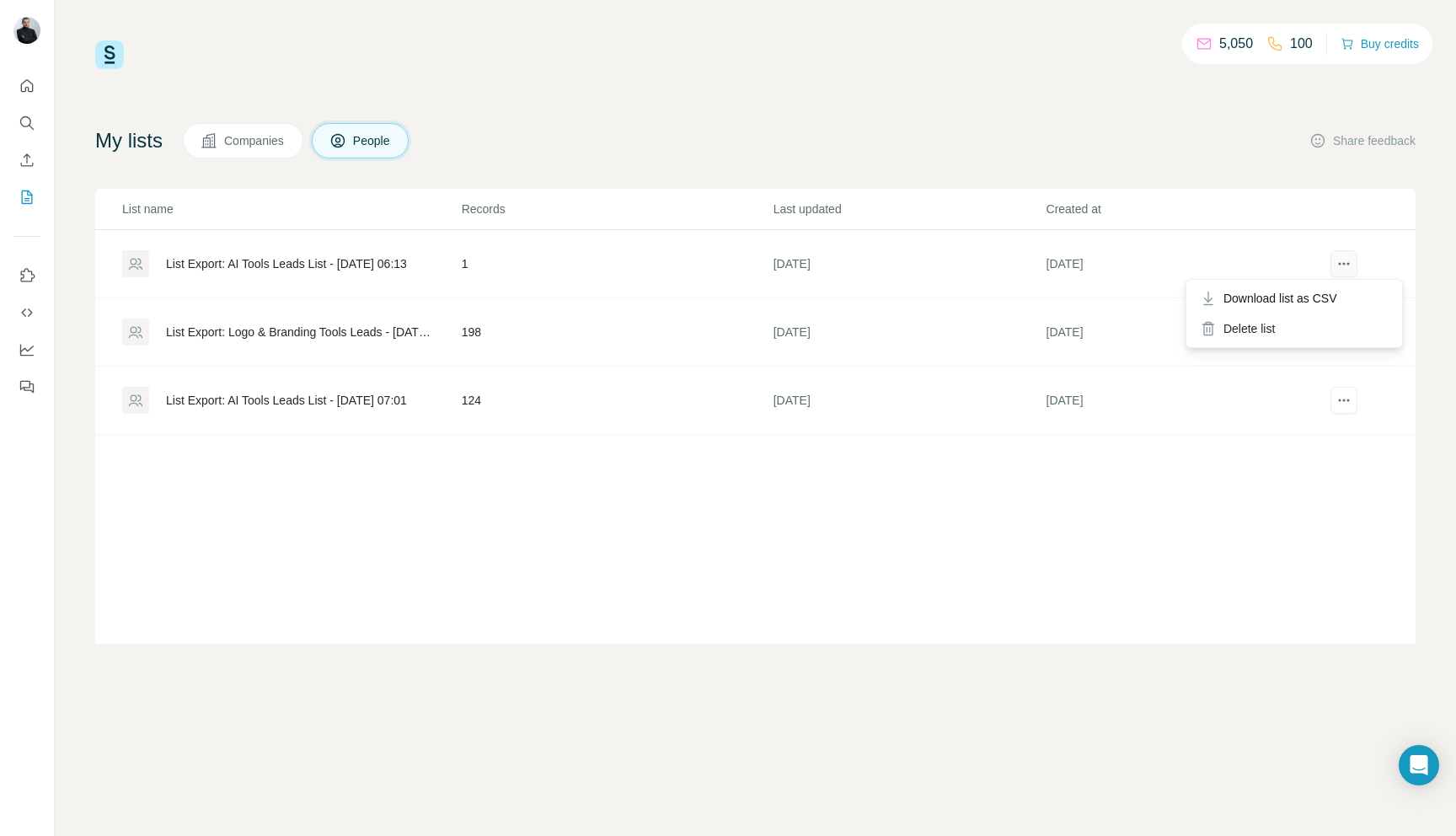
click at [1353, 264] on button "actions" at bounding box center [1343, 264] width 27 height 27
click at [1344, 259] on icon "actions" at bounding box center [1343, 264] width 17 height 17
click at [386, 264] on div "List Export: AI Tools Leads List - [DATE] 06:13" at bounding box center [286, 264] width 241 height 17
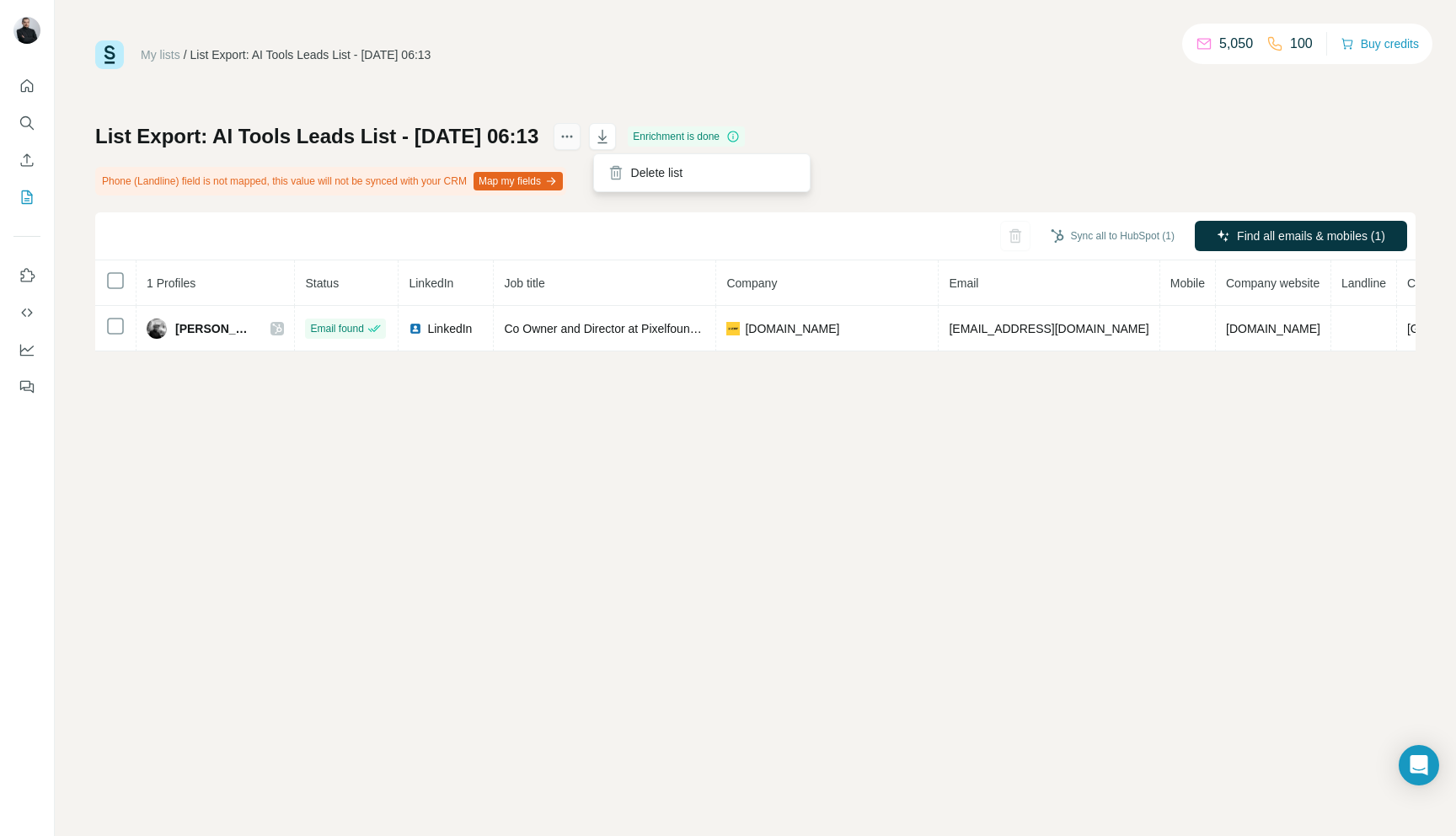
click at [576, 135] on icon "actions" at bounding box center [567, 136] width 17 height 17
click at [612, 78] on div "My lists / List Export: AI Tools Leads List - [DATE] 06:13 5,050 100 Buy credit…" at bounding box center [755, 196] width 1320 height 311
click at [28, 157] on icon "Enrich CSV" at bounding box center [27, 160] width 17 height 17
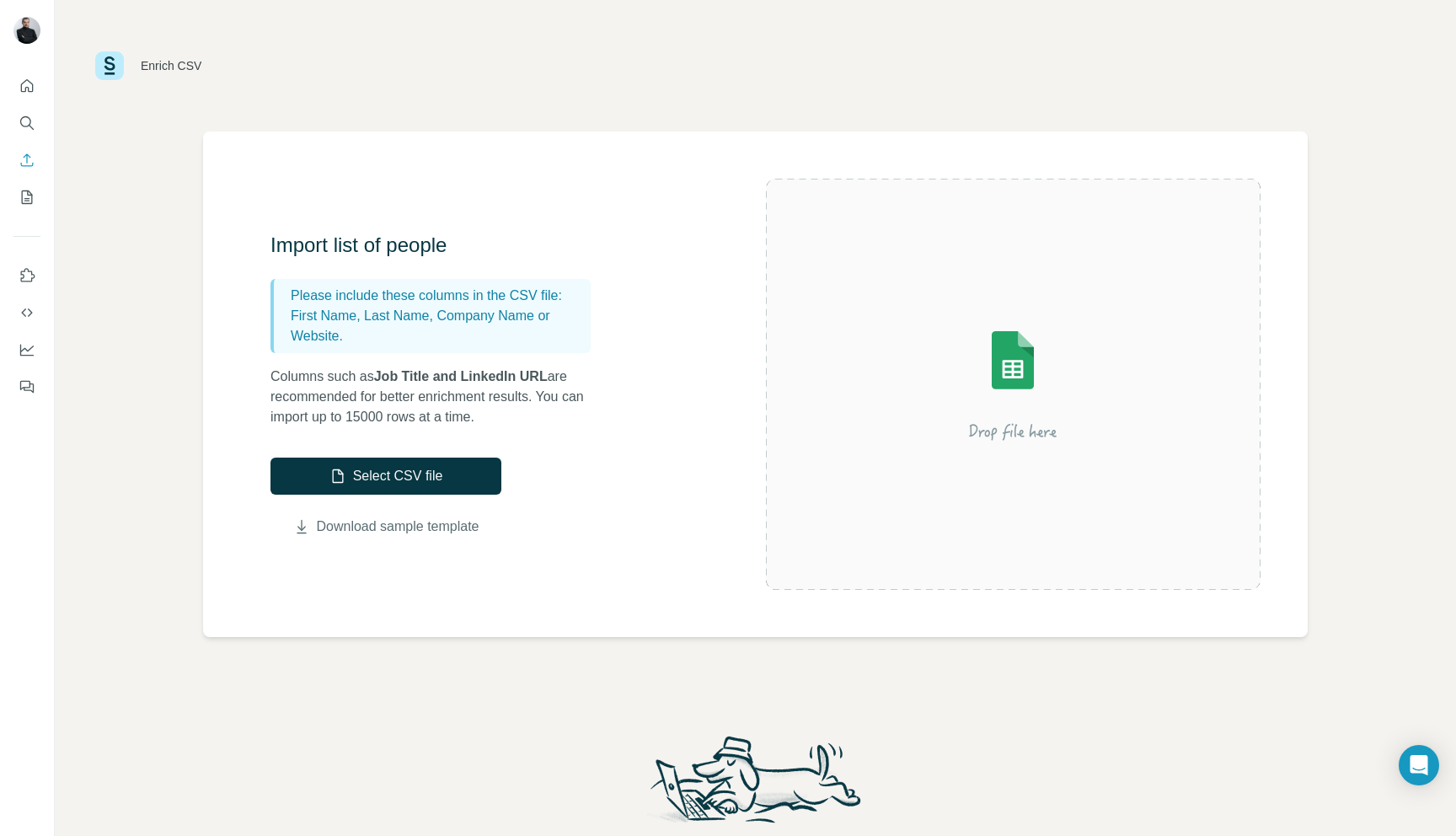
click at [393, 524] on link "Download sample template" at bounding box center [398, 526] width 163 height 20
click at [31, 114] on icon "Search" at bounding box center [27, 123] width 17 height 17
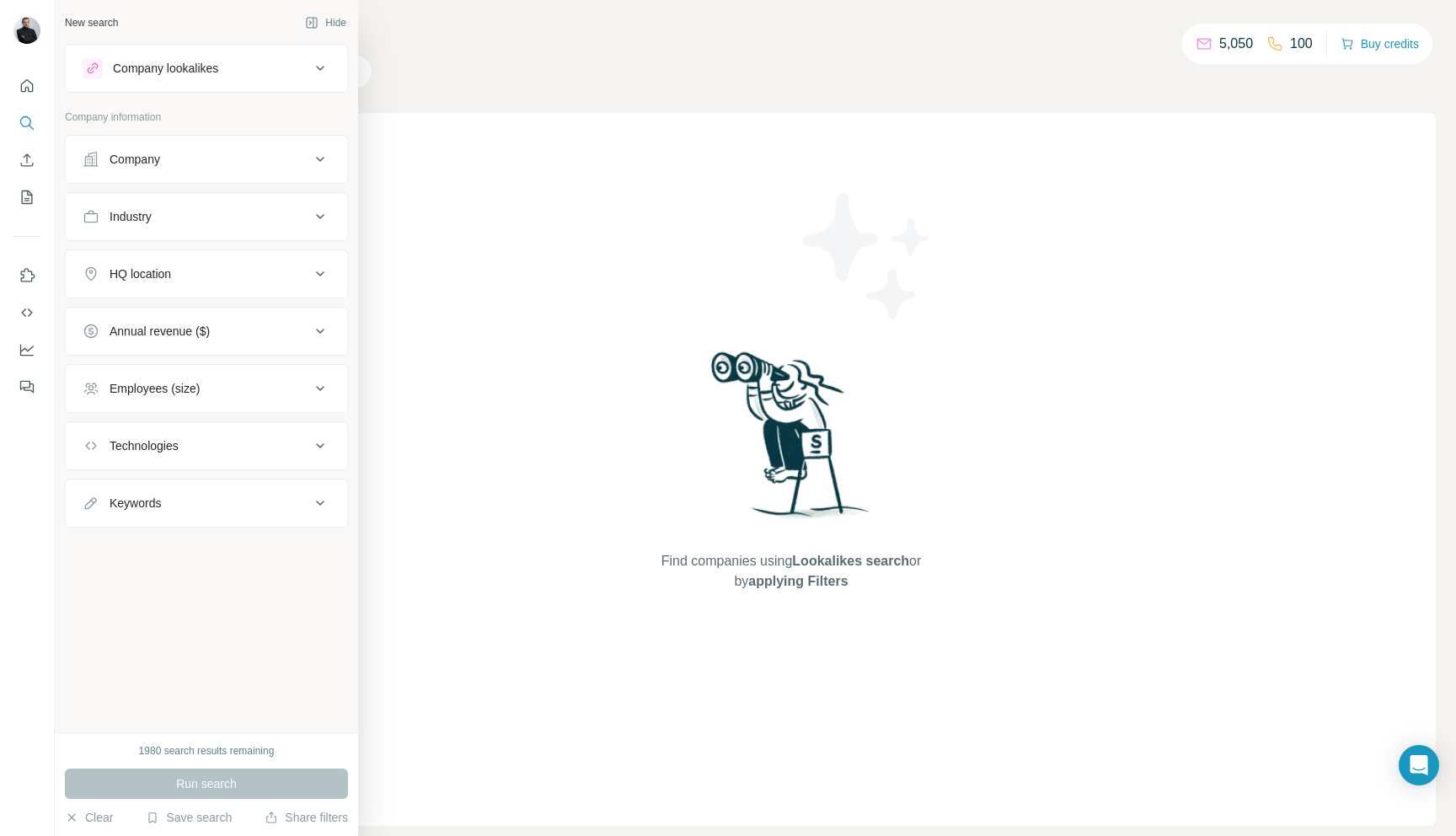
click at [216, 160] on div "Company" at bounding box center [196, 159] width 228 height 17
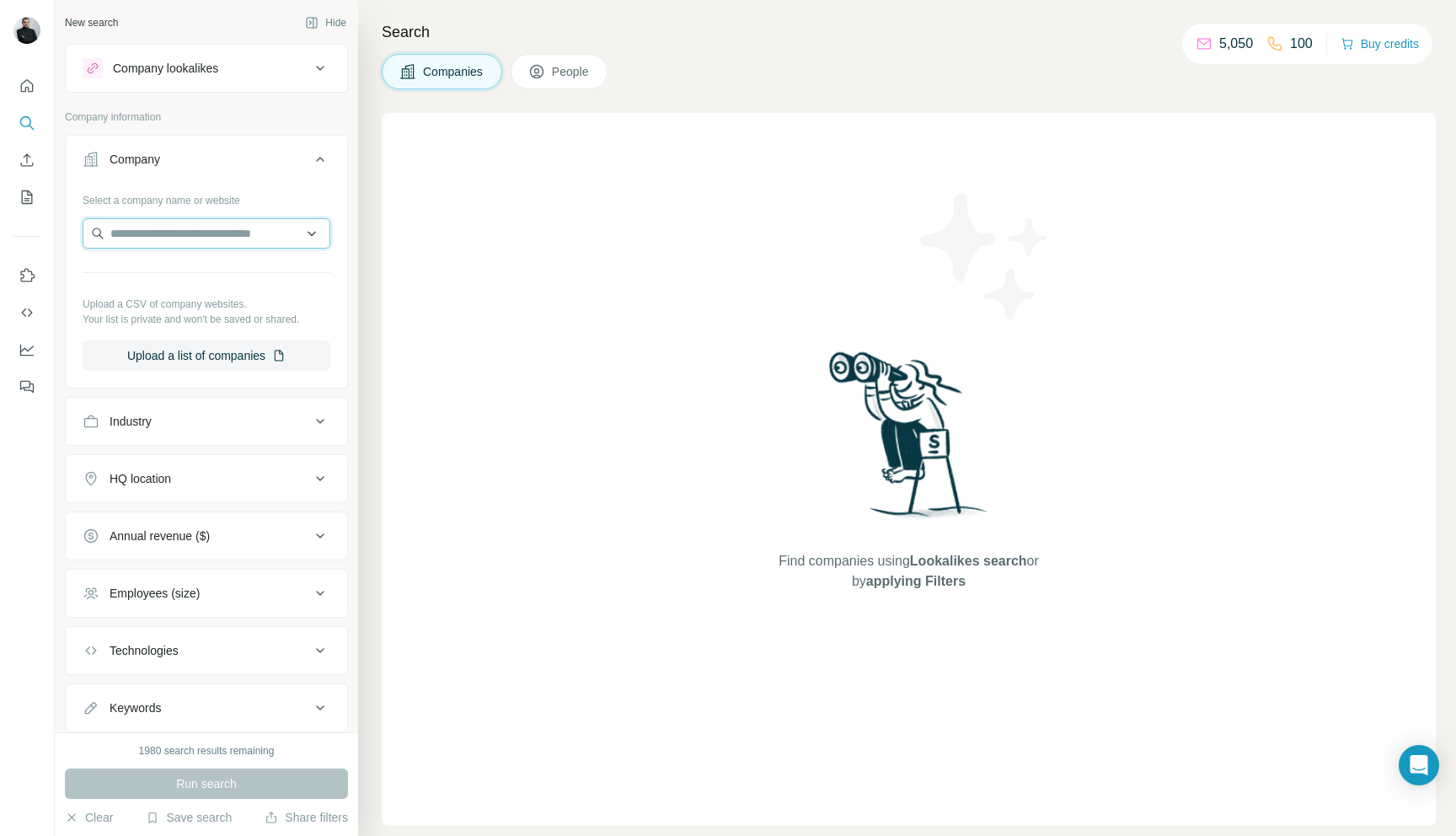
click at [197, 230] on input "text" at bounding box center [206, 234] width 248 height 30
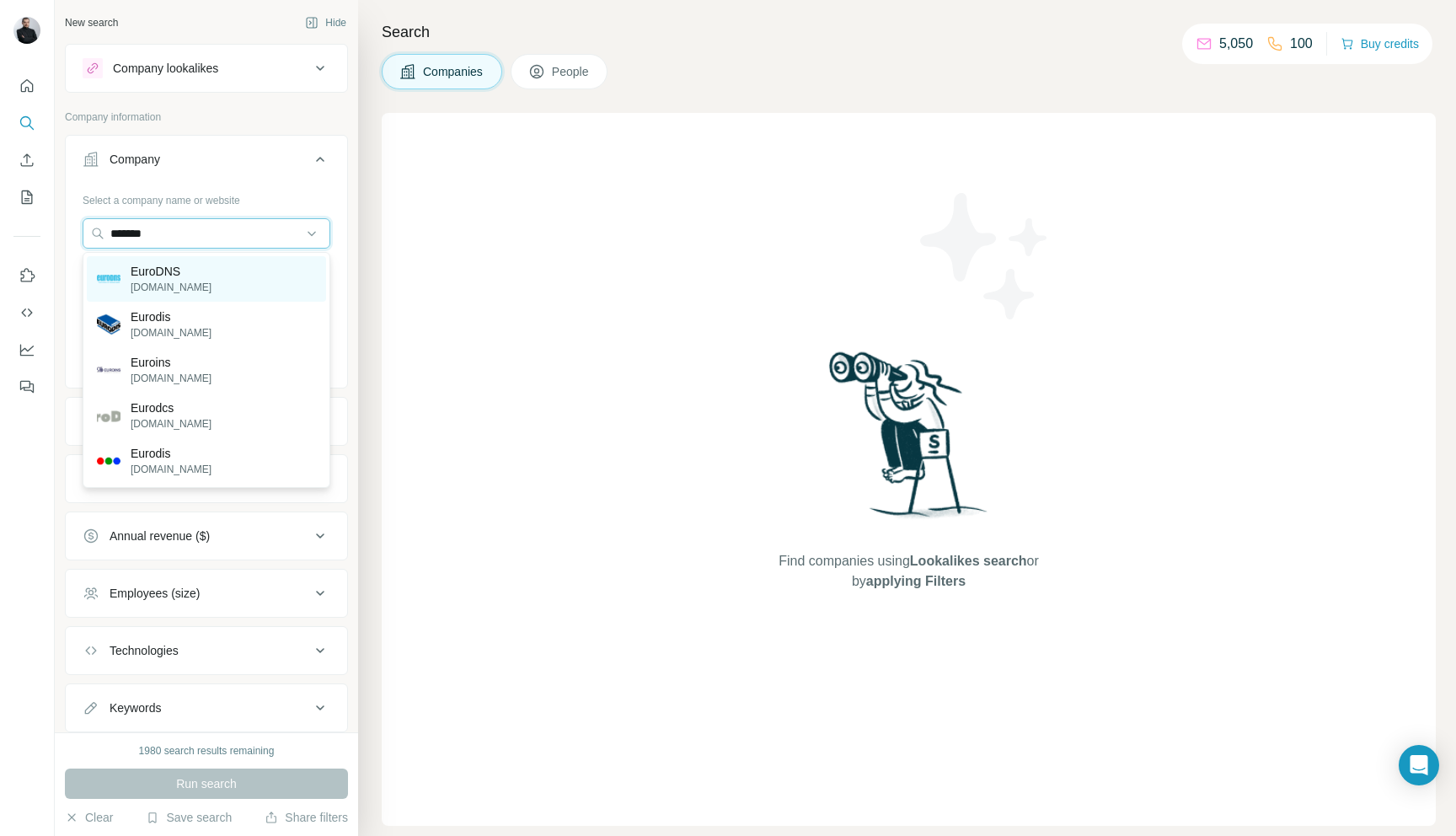
type input "*******"
click at [211, 278] on div "EuroDNS [DOMAIN_NAME]" at bounding box center [206, 279] width 239 height 45
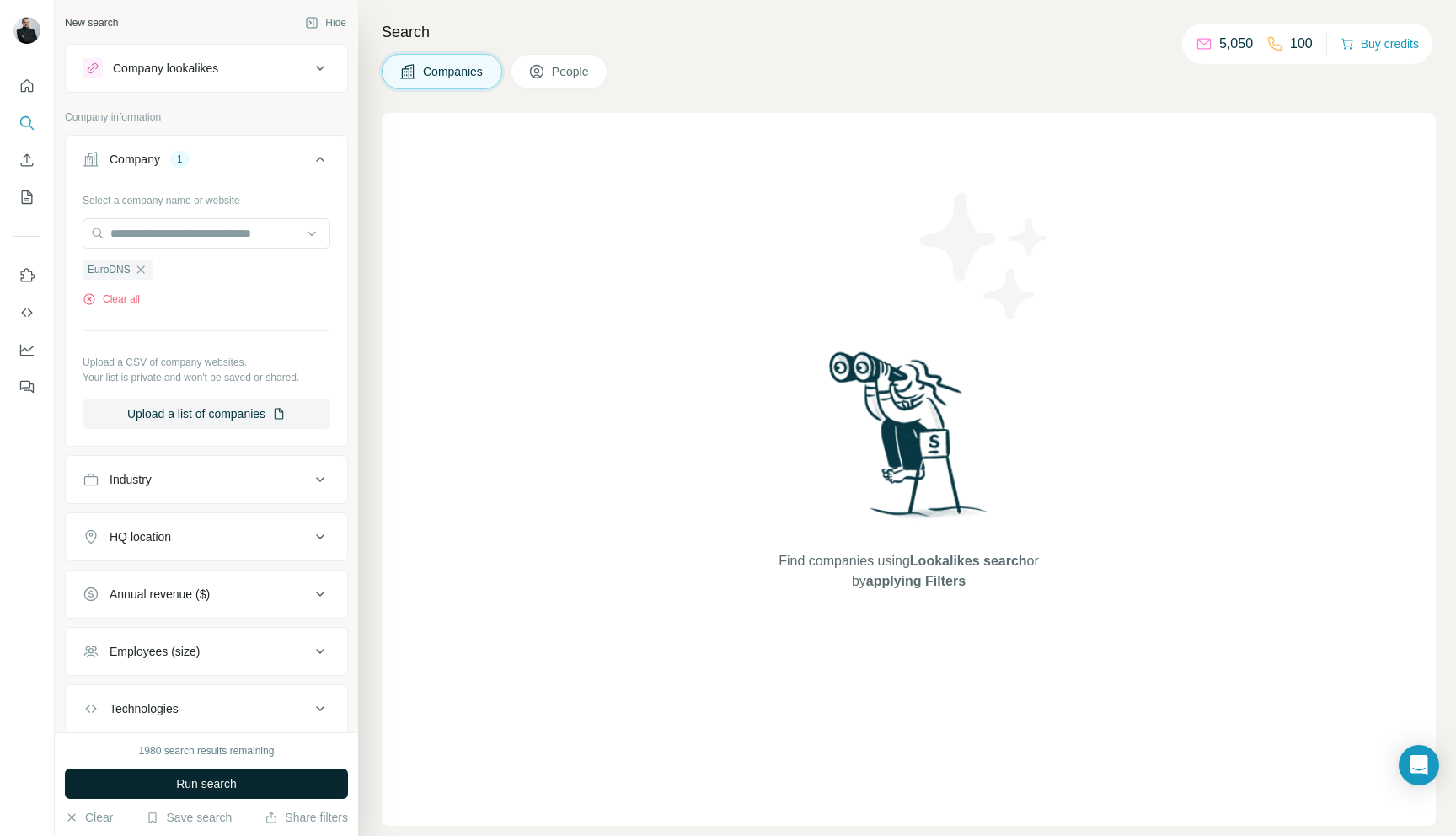
click at [193, 783] on span "Run search" at bounding box center [206, 784] width 61 height 17
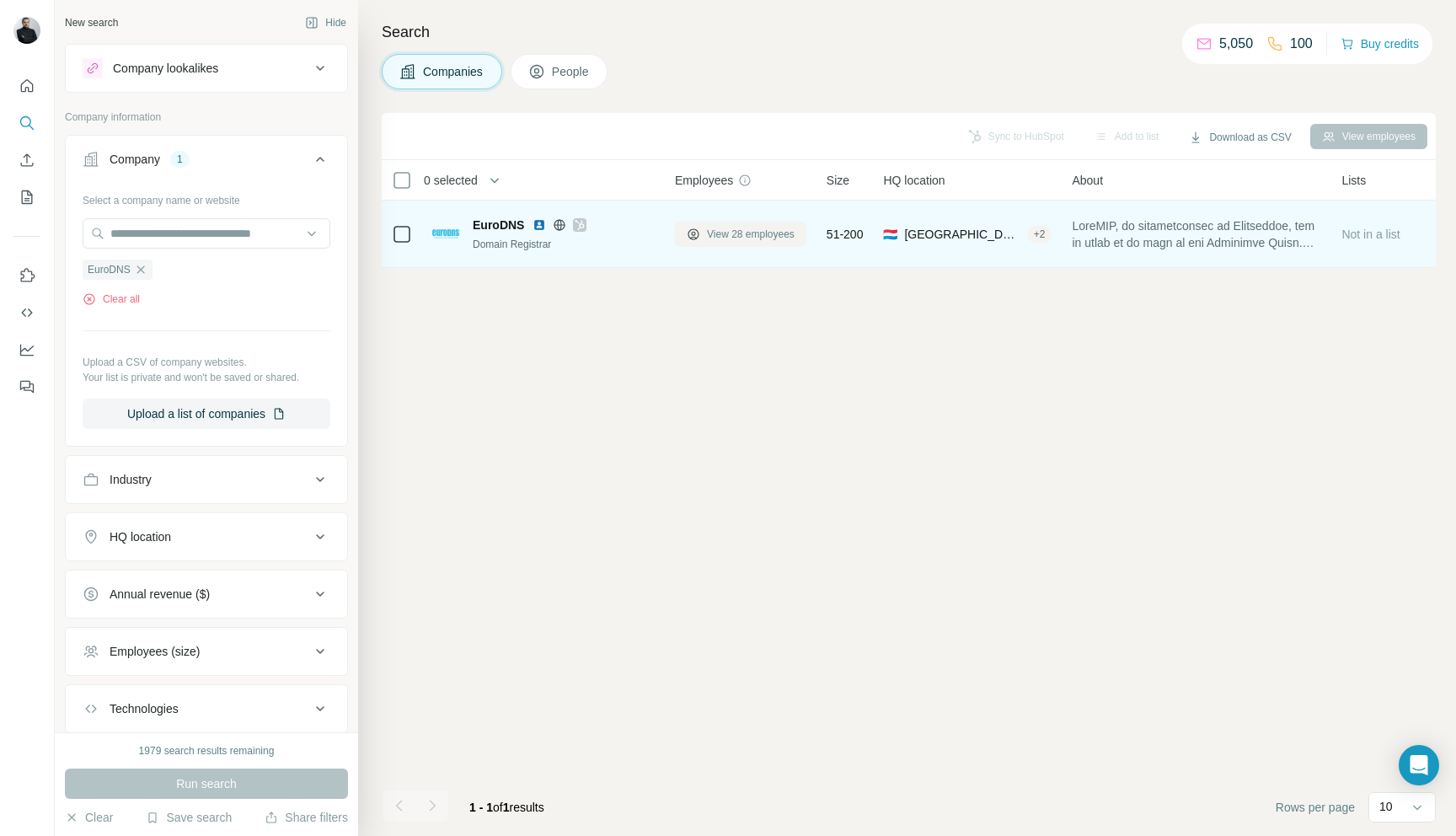
click at [726, 233] on span "View 28 employees" at bounding box center [751, 235] width 88 height 15
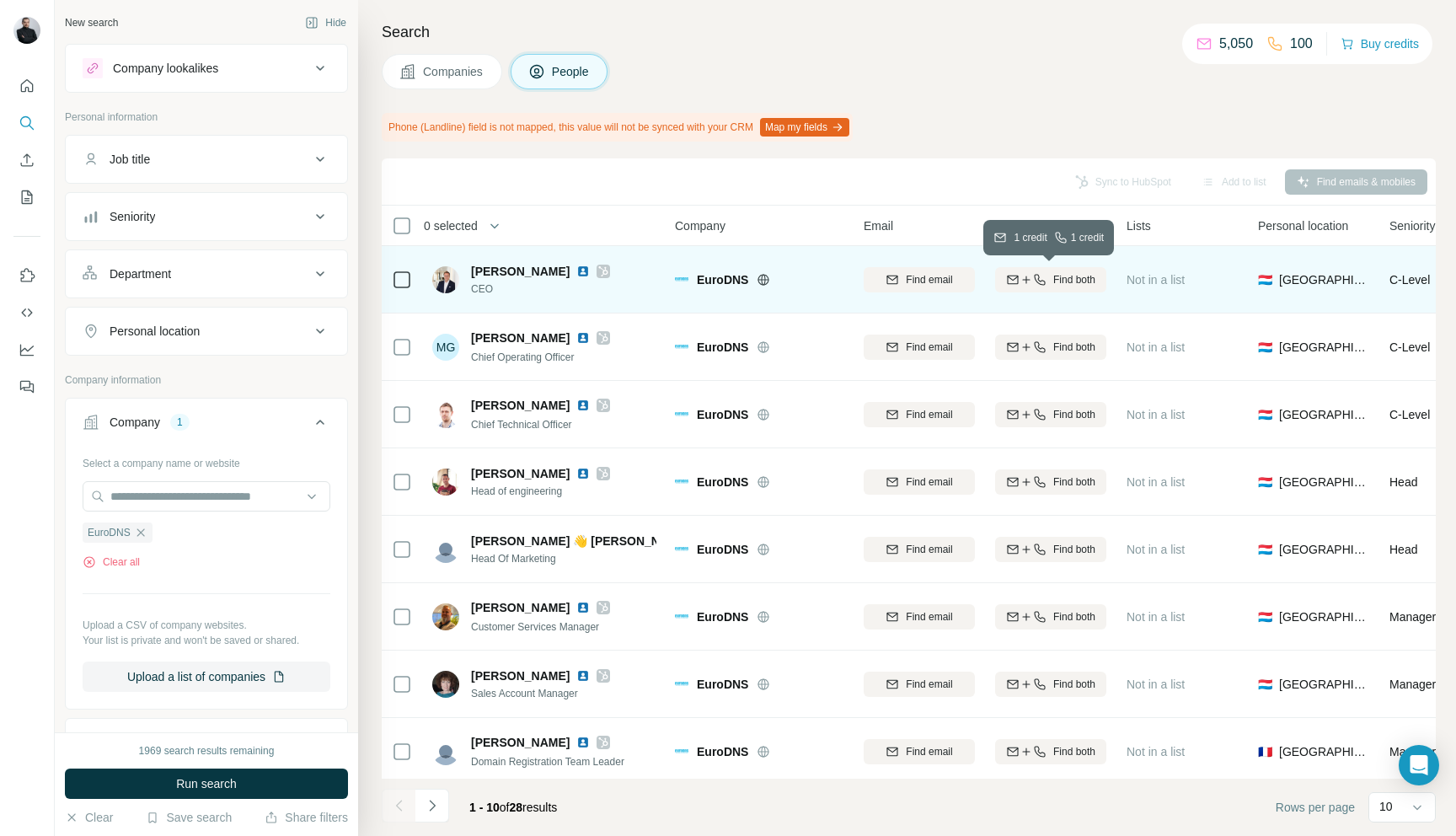
click at [1079, 281] on span "Find both" at bounding box center [1074, 280] width 43 height 15
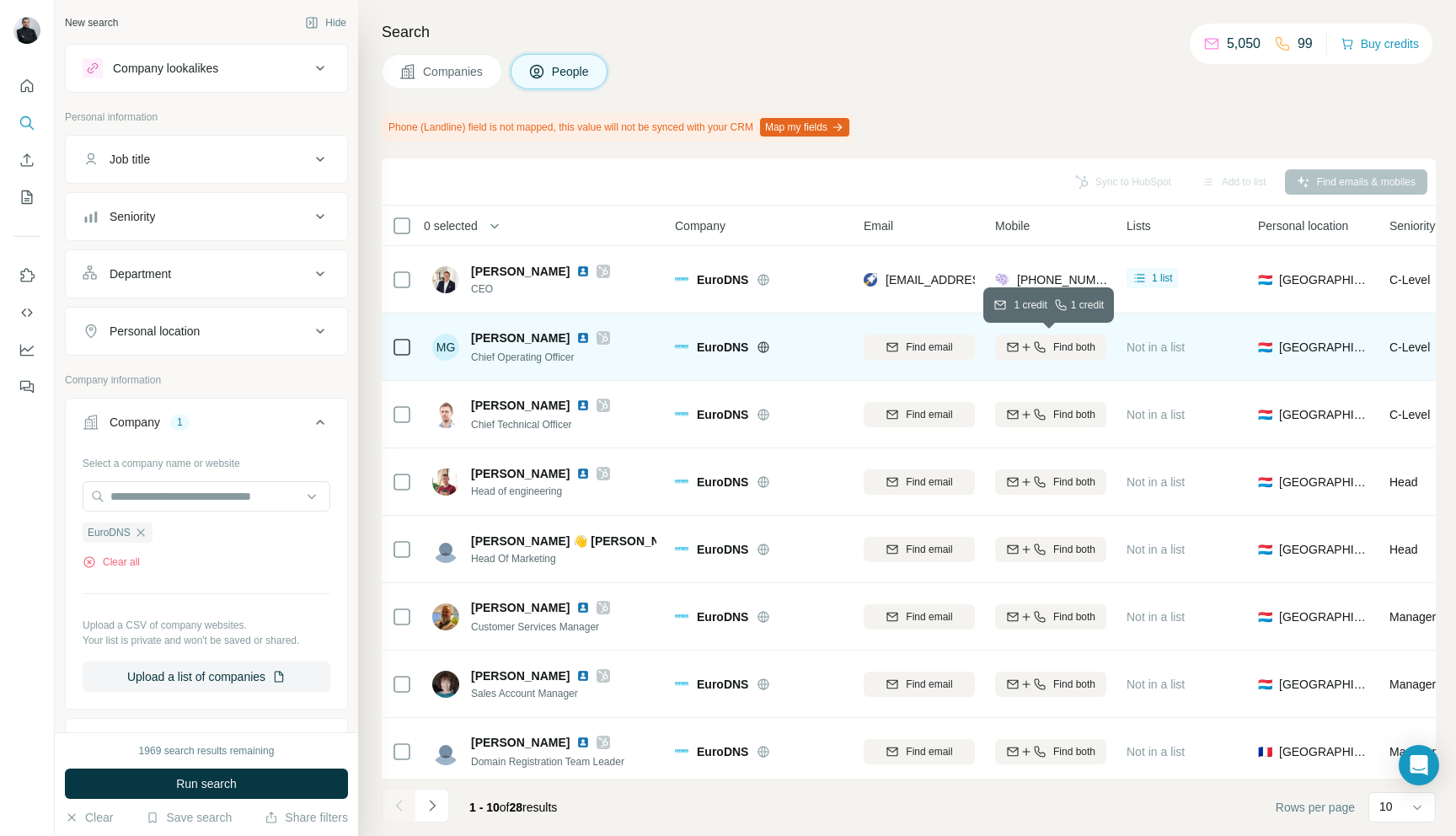
click at [1063, 350] on span "Find both" at bounding box center [1074, 347] width 43 height 15
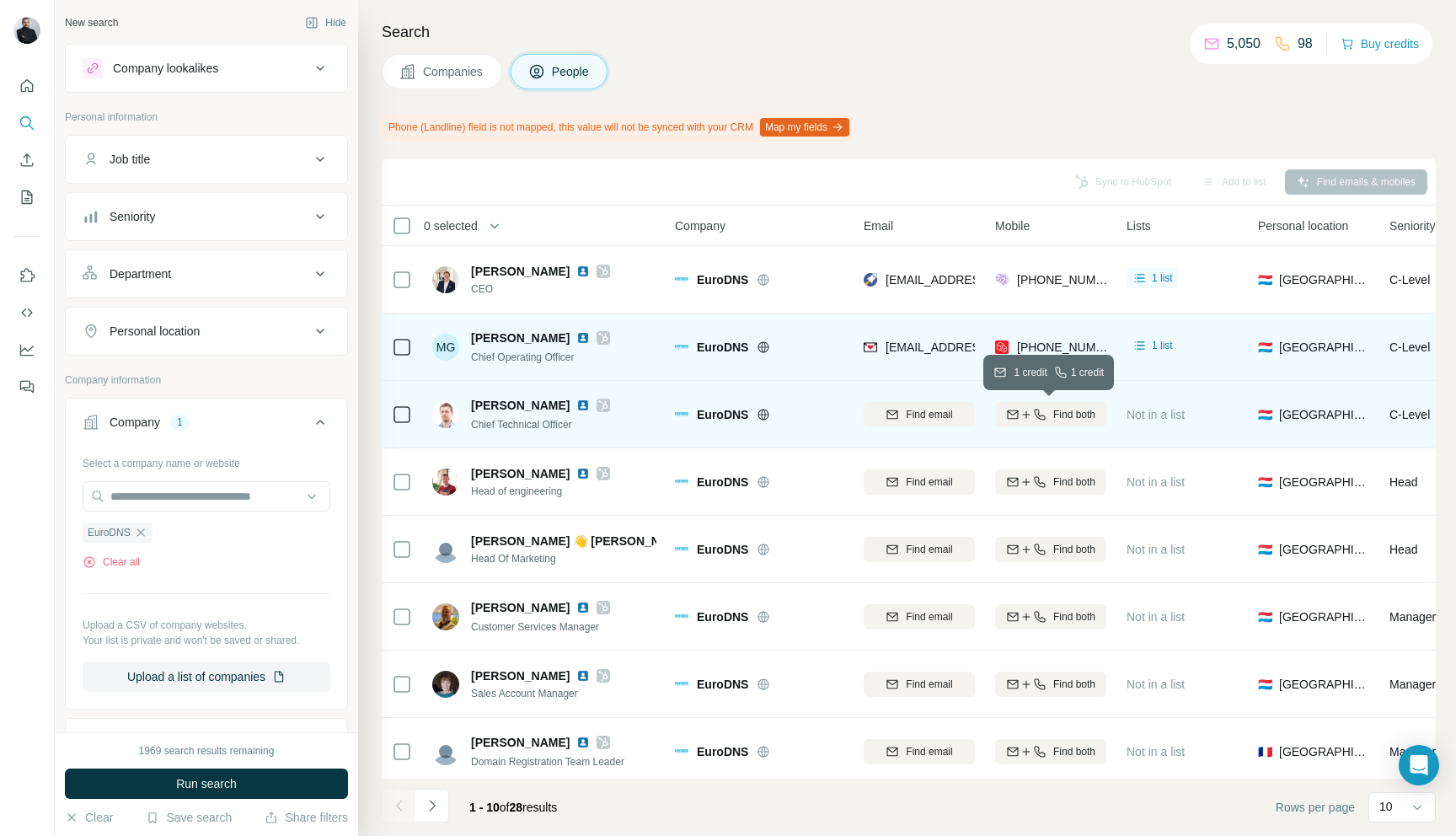
click at [1073, 411] on span "Find both" at bounding box center [1074, 414] width 43 height 15
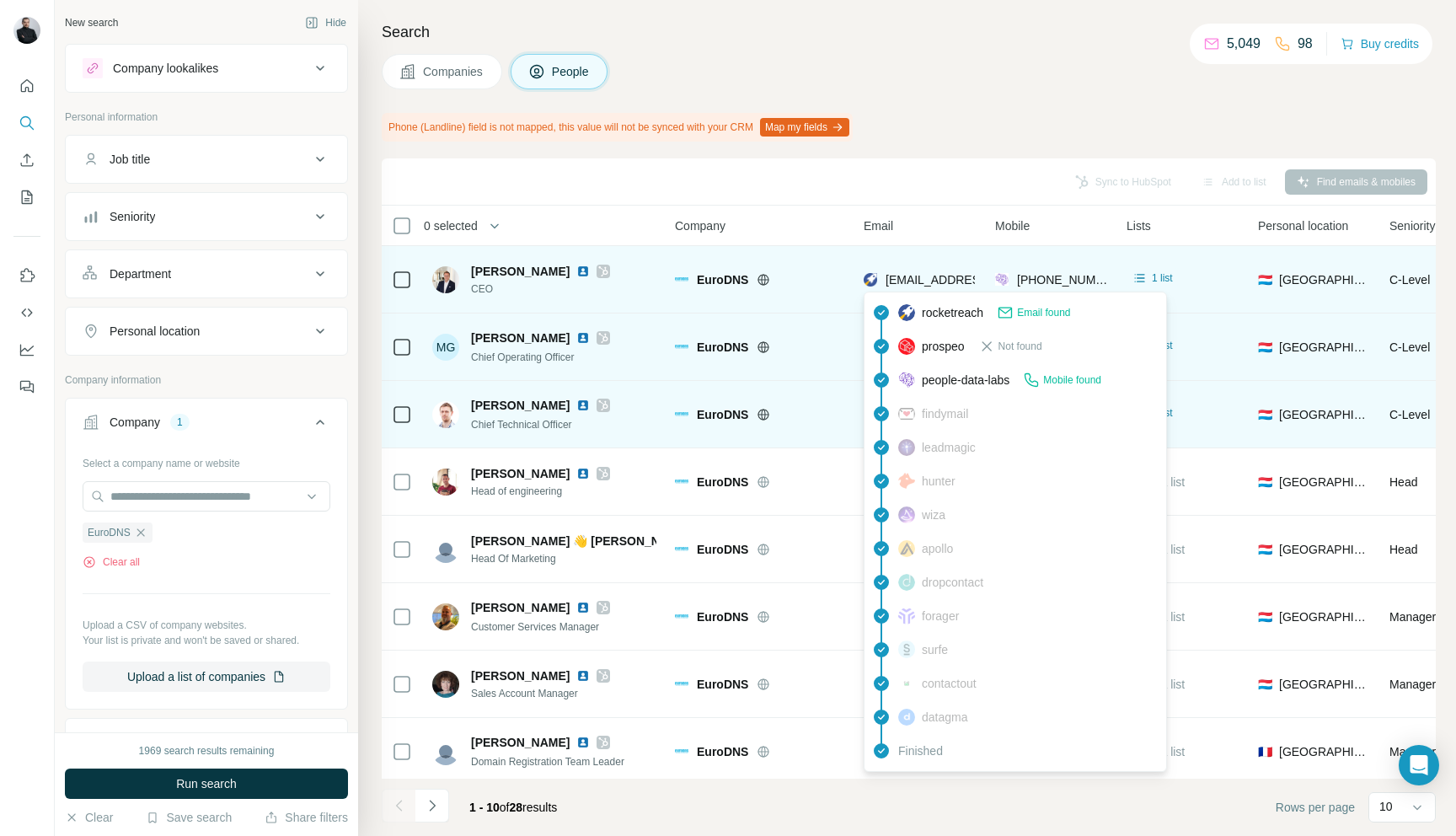
click at [913, 283] on span "[EMAIL_ADDRESS][DOMAIN_NAME]" at bounding box center [984, 280] width 199 height 13
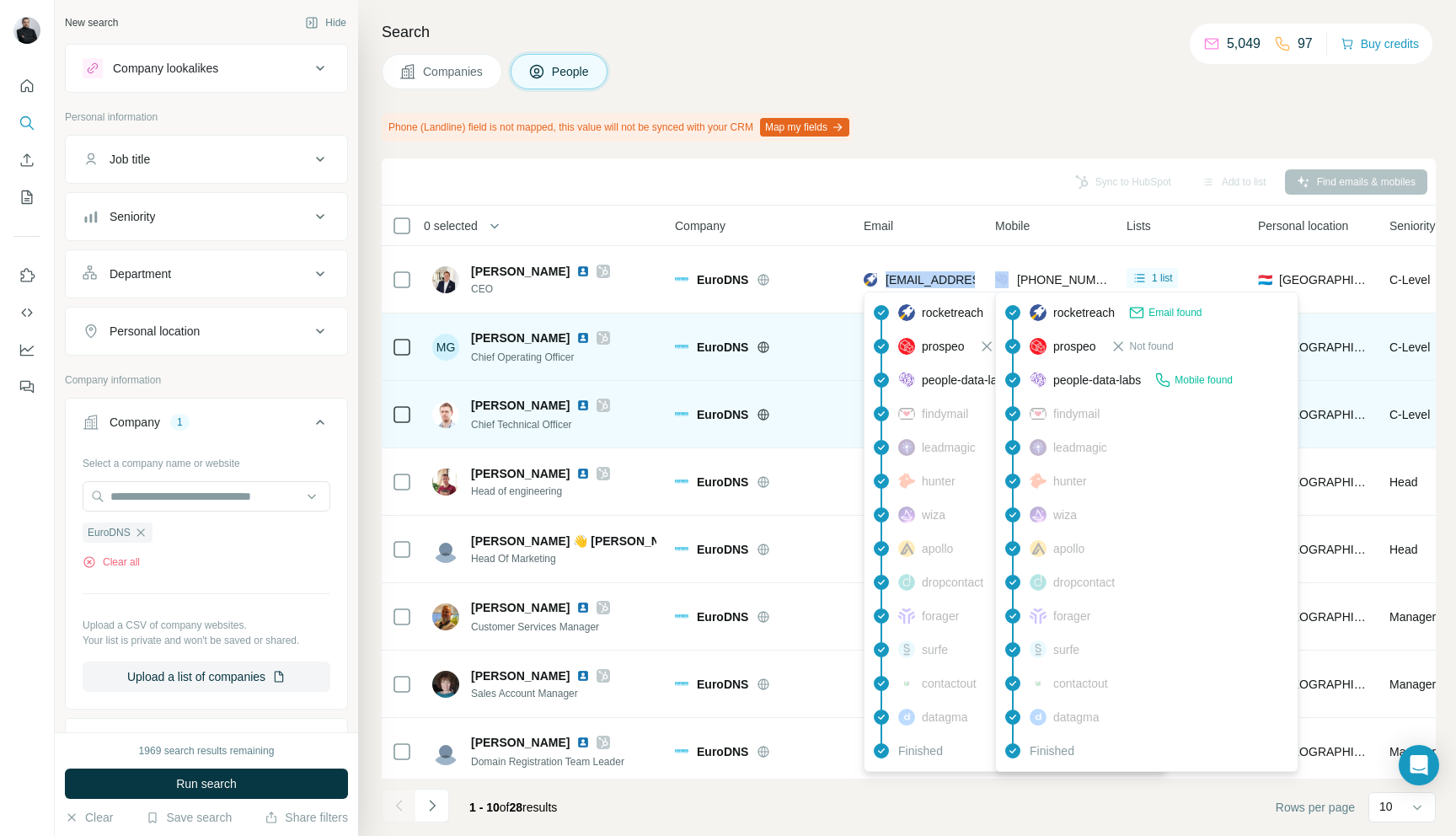
drag, startPoint x: 884, startPoint y: 282, endPoint x: 1004, endPoint y: 285, distance: 120.0
click at [0, 0] on tr "[PERSON_NAME] CEO EuroDNS [EMAIL_ADDRESS][DOMAIN_NAME] [PHONE_NUMBER] 1 list 🇱🇺…" at bounding box center [0, 0] width 0 height 0
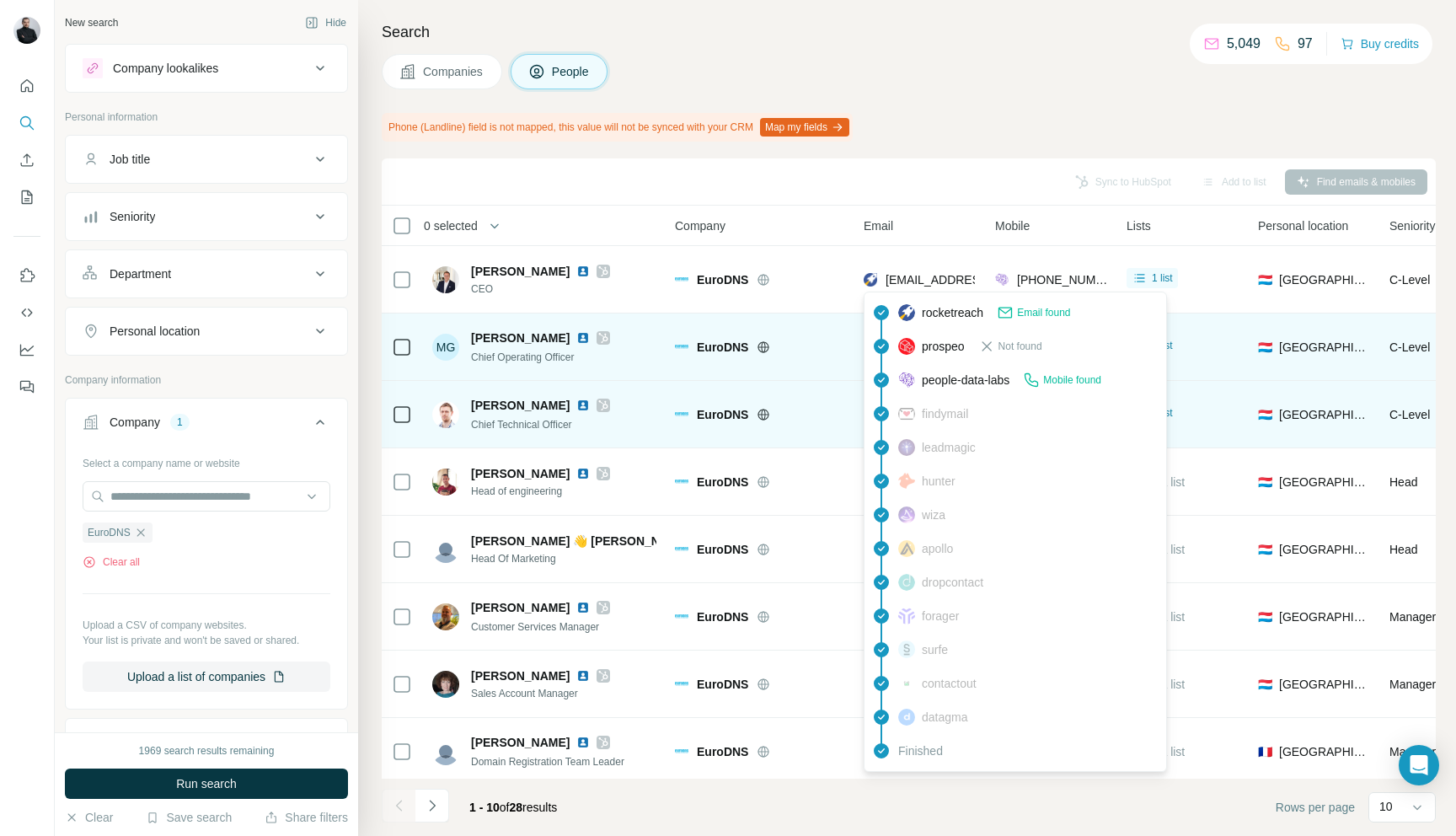
click at [885, 281] on span "[EMAIL_ADDRESS][DOMAIN_NAME]" at bounding box center [984, 280] width 199 height 13
drag, startPoint x: 887, startPoint y: 282, endPoint x: 970, endPoint y: 282, distance: 83.0
click at [970, 282] on span "[EMAIL_ADDRESS][DOMAIN_NAME]" at bounding box center [984, 280] width 199 height 13
drag, startPoint x: 881, startPoint y: 280, endPoint x: 985, endPoint y: 281, distance: 104.0
click at [0, 0] on tr "[PERSON_NAME] CEO EuroDNS [EMAIL_ADDRESS][DOMAIN_NAME] [PHONE_NUMBER] 1 list 🇱🇺…" at bounding box center [0, 0] width 0 height 0
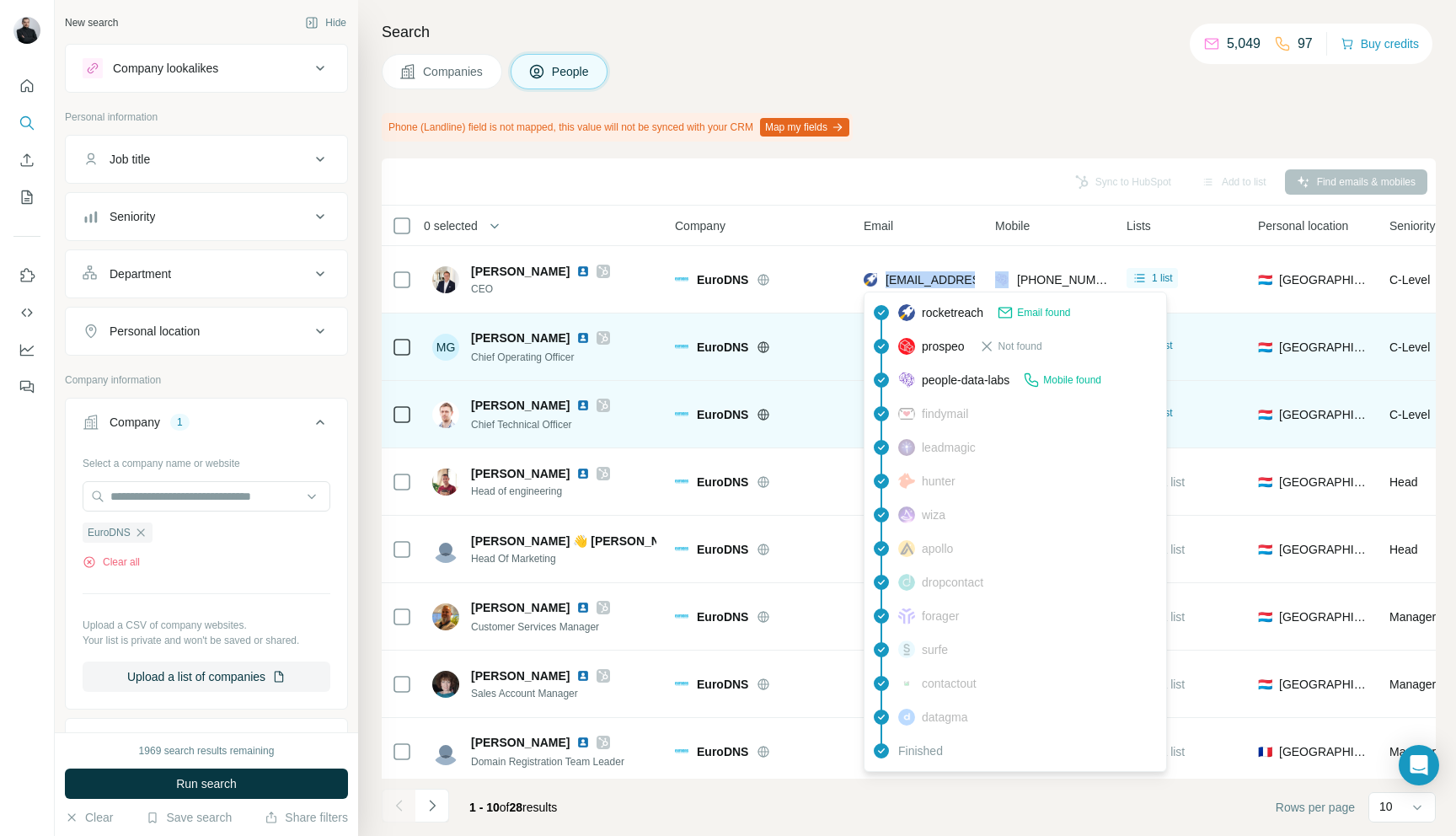
copy span "[EMAIL_ADDRESS][DOMAIN_NAME]"
click at [1083, 90] on div "Search Companies People Phone (Landline) field is not mapped, this value will n…" at bounding box center [907, 418] width 1098 height 836
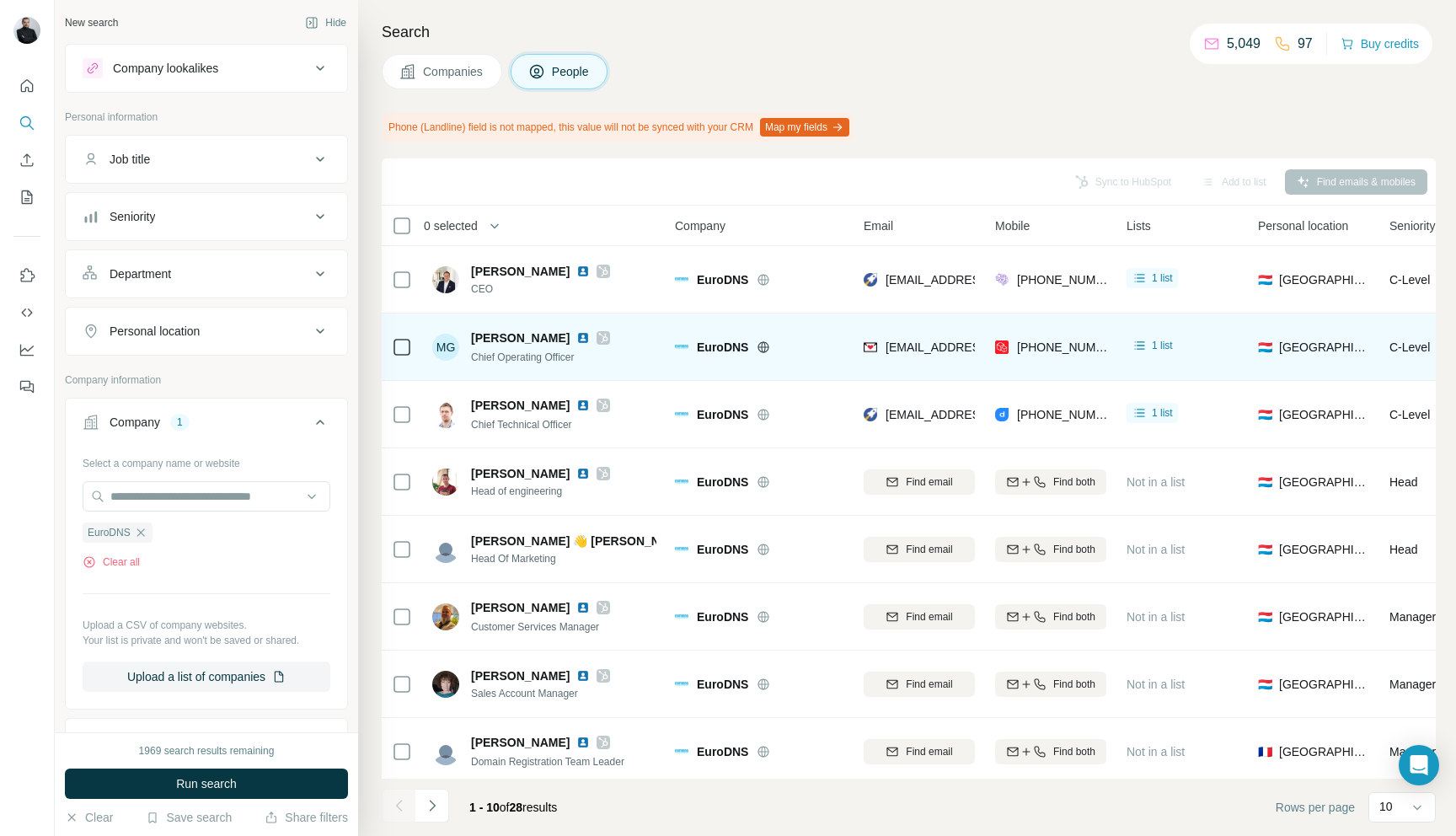
click at [919, 35] on h4 "Search" at bounding box center [909, 31] width 1054 height 24
click at [27, 340] on button "Dashboard" at bounding box center [26, 350] width 27 height 30
click at [1361, 43] on button "Buy credits" at bounding box center [1378, 44] width 78 height 24
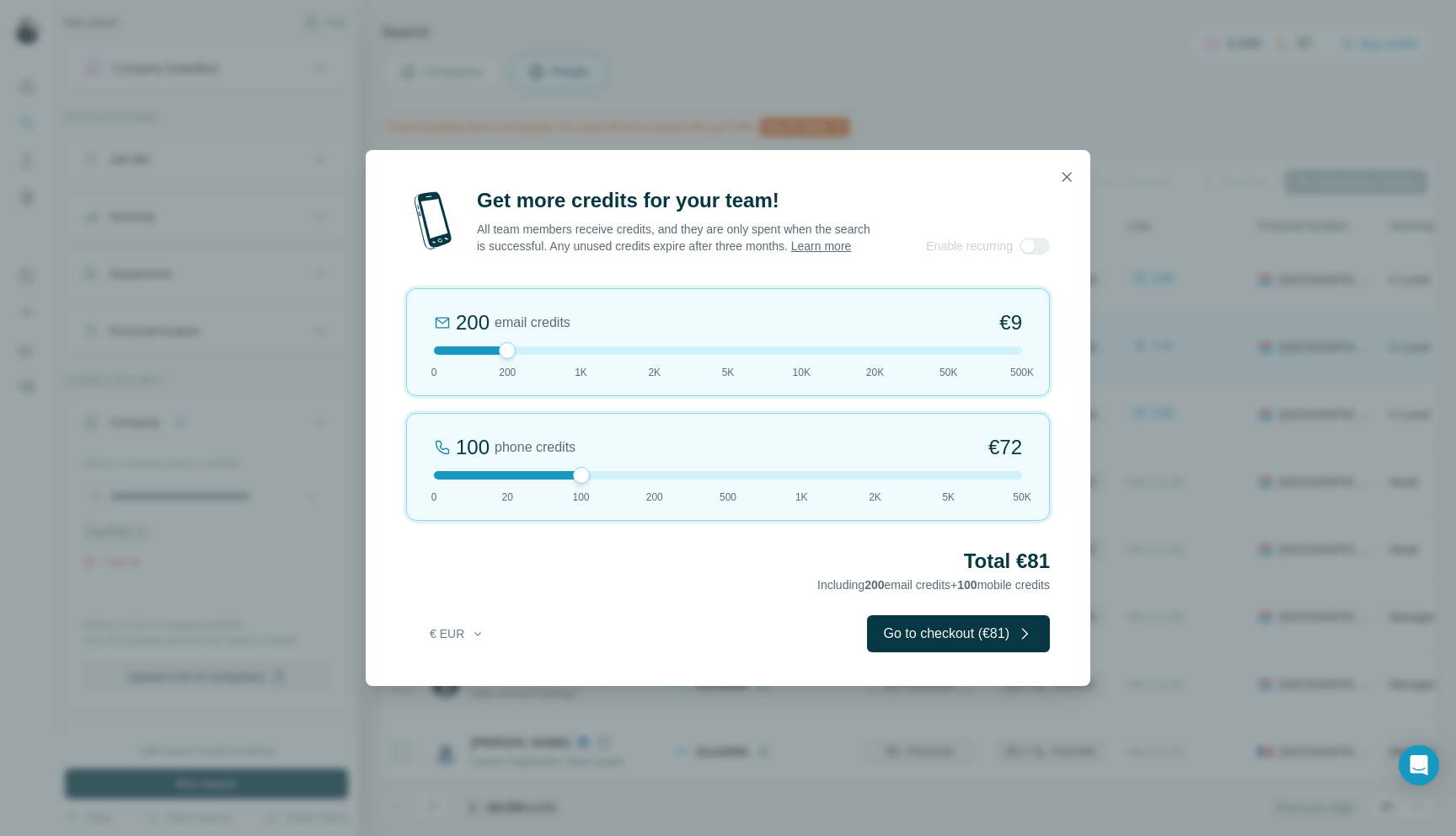
drag, startPoint x: 511, startPoint y: 483, endPoint x: 556, endPoint y: 477, distance: 45.4
click at [556, 477] on div "100 phone credits €[PHONE_NUMBER] 1K 2K 5K 50K" at bounding box center [727, 467] width 644 height 108
drag, startPoint x: 504, startPoint y: 357, endPoint x: 573, endPoint y: 350, distance: 69.4
click at [573, 350] on div "1K email credits €42 0 200 1K 2K 5K 10K 20K 50K 500K" at bounding box center [727, 342] width 644 height 108
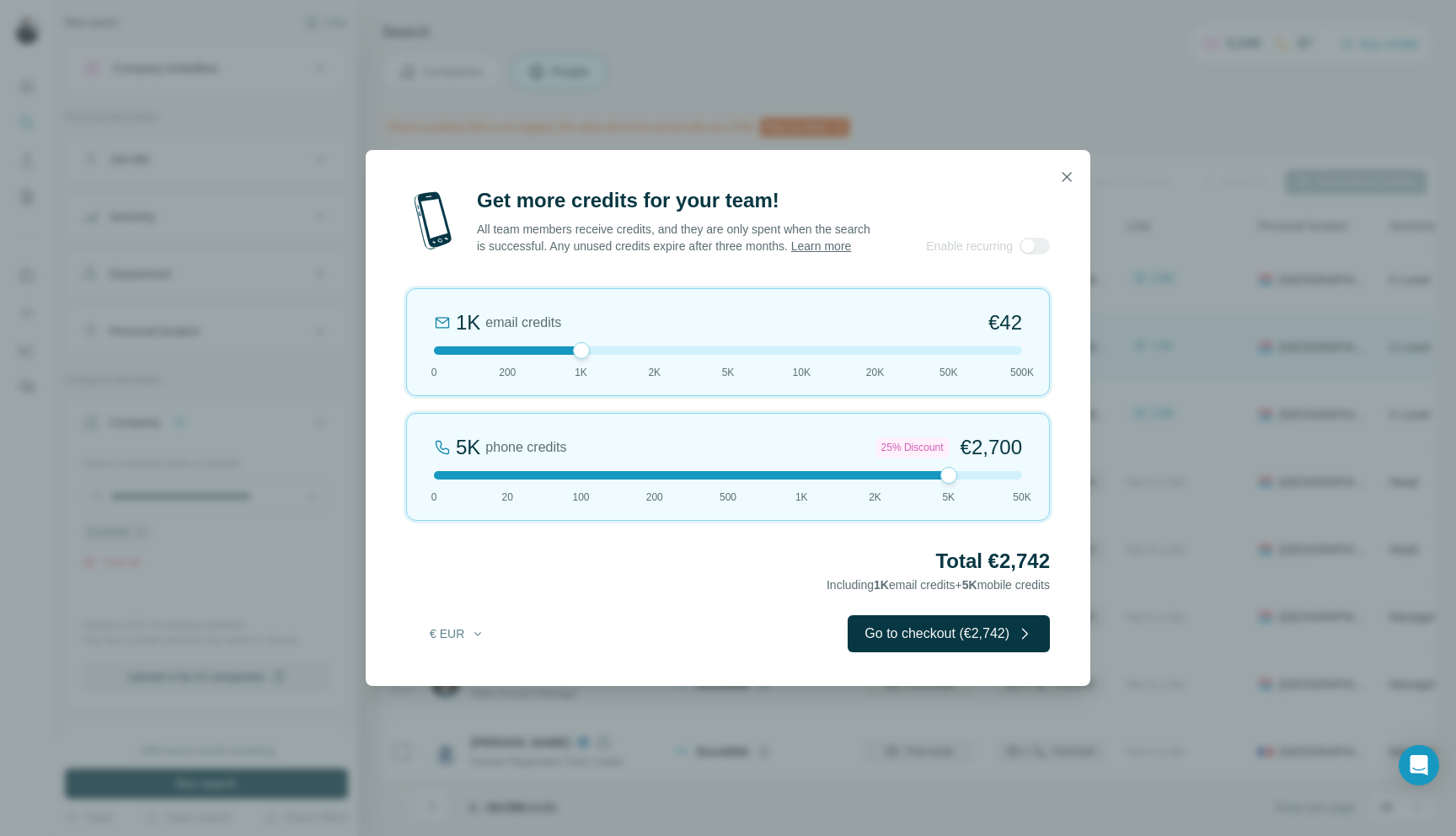
drag, startPoint x: 578, startPoint y: 483, endPoint x: 969, endPoint y: 485, distance: 391.0
click at [969, 479] on div at bounding box center [728, 475] width 588 height 9
drag, startPoint x: 582, startPoint y: 355, endPoint x: 740, endPoint y: 356, distance: 158.0
click at [740, 355] on div at bounding box center [728, 350] width 588 height 9
click at [1066, 172] on icon "button" at bounding box center [1066, 177] width 9 height 9
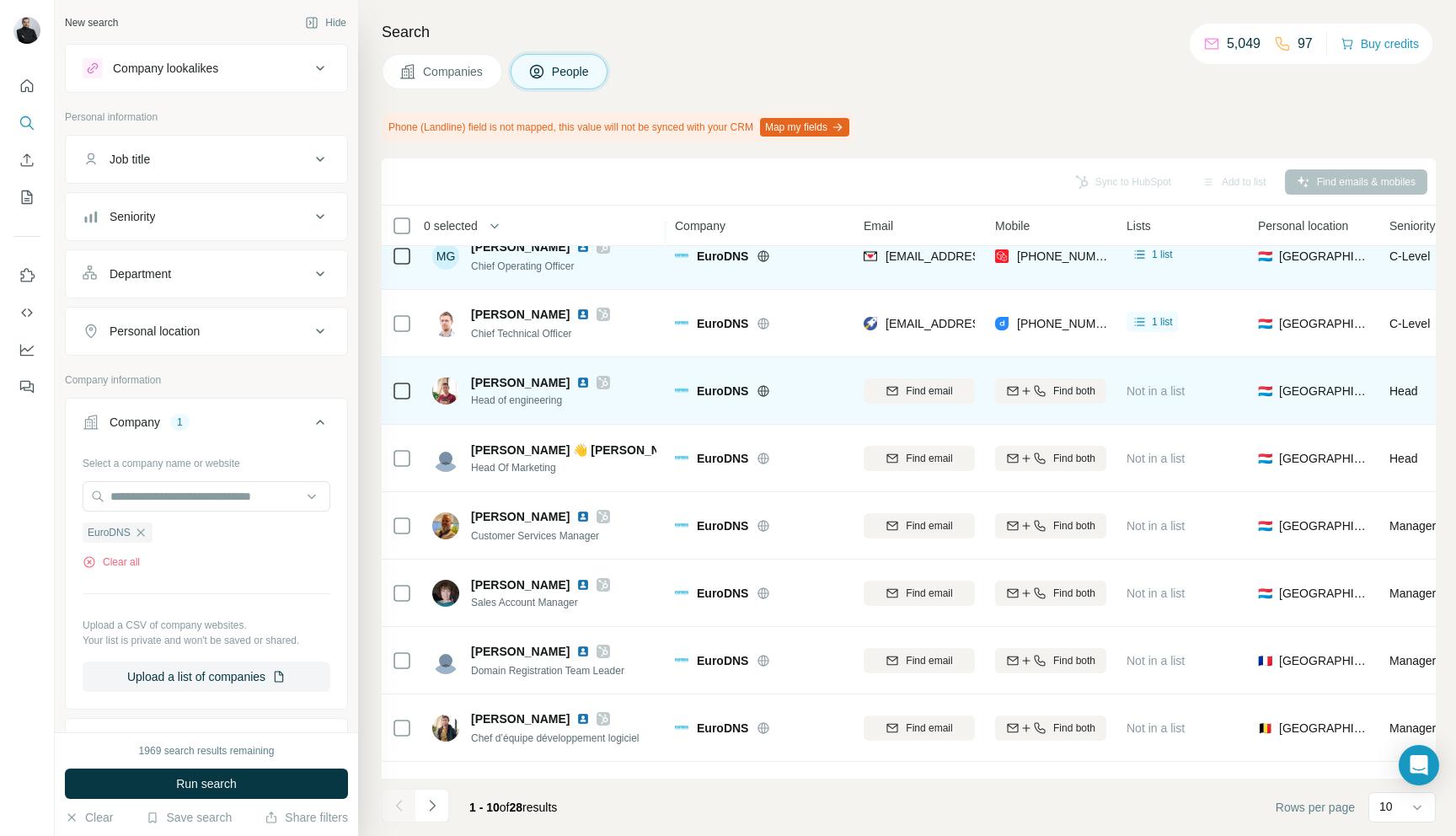
scroll to position [142, 0]
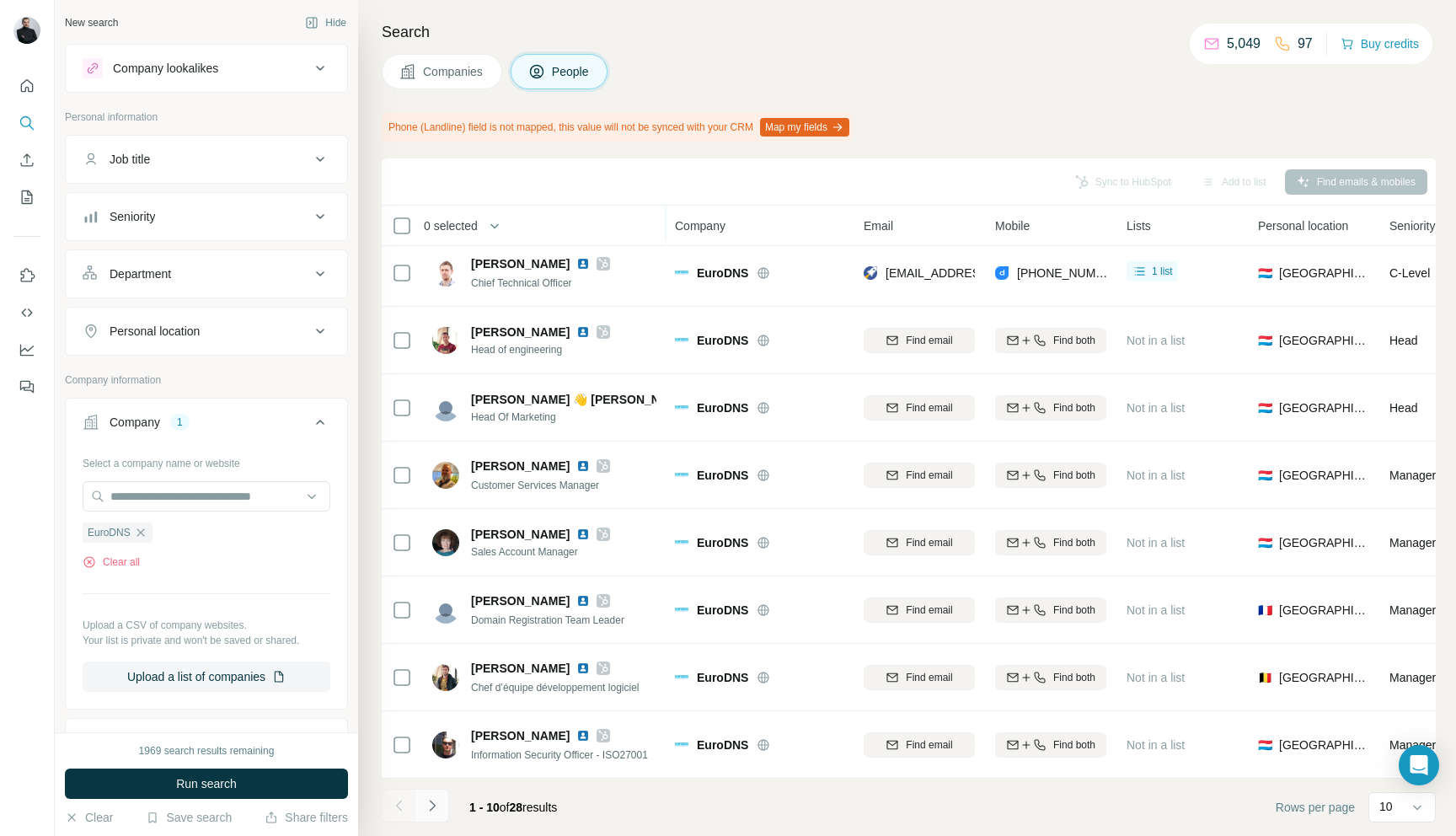
click at [433, 804] on icon "Navigate to next page" at bounding box center [431, 806] width 6 height 11
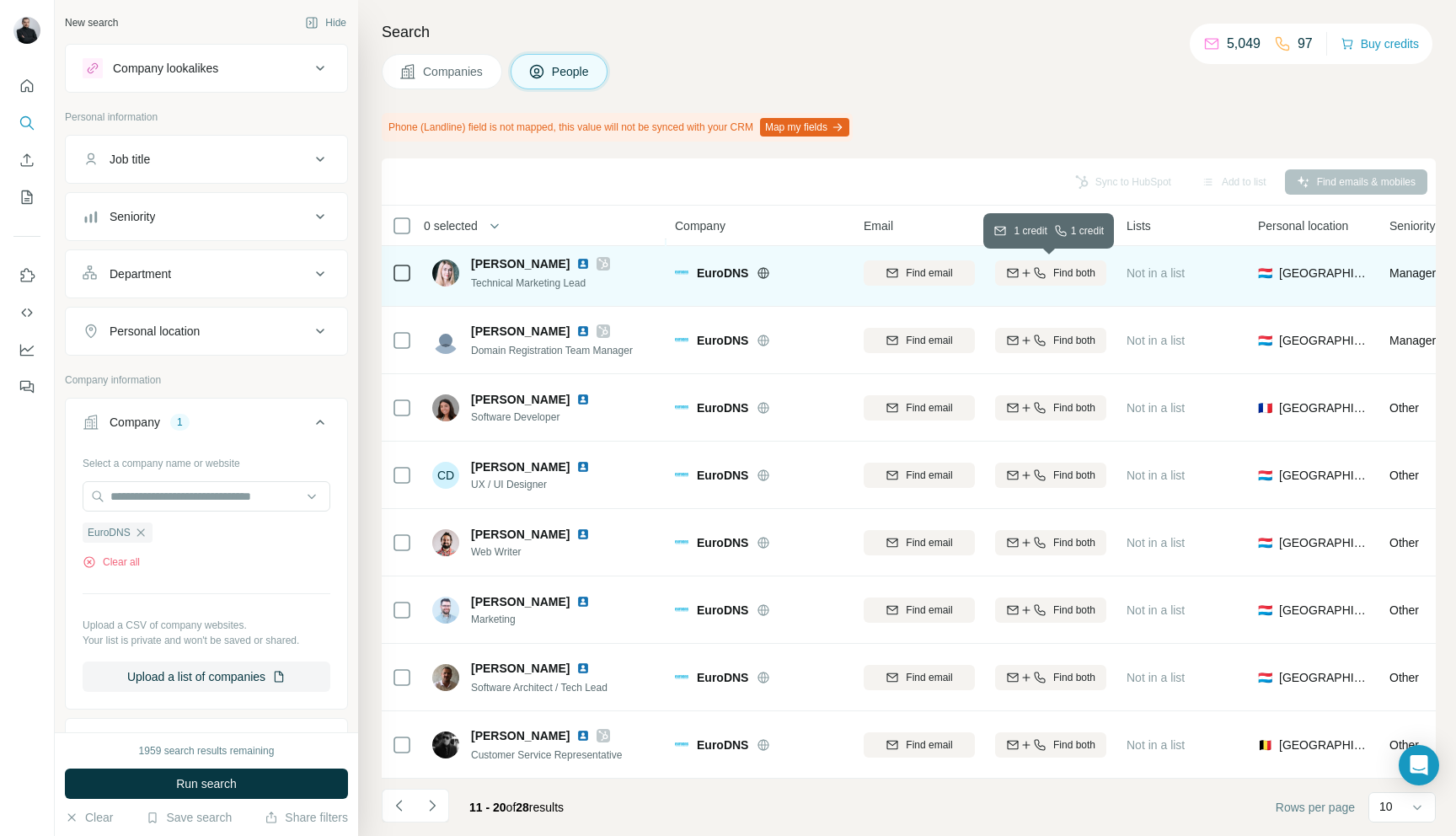
click at [1046, 277] on div "Find both" at bounding box center [1050, 273] width 112 height 15
click at [394, 804] on icon "Navigate to previous page" at bounding box center [399, 806] width 17 height 17
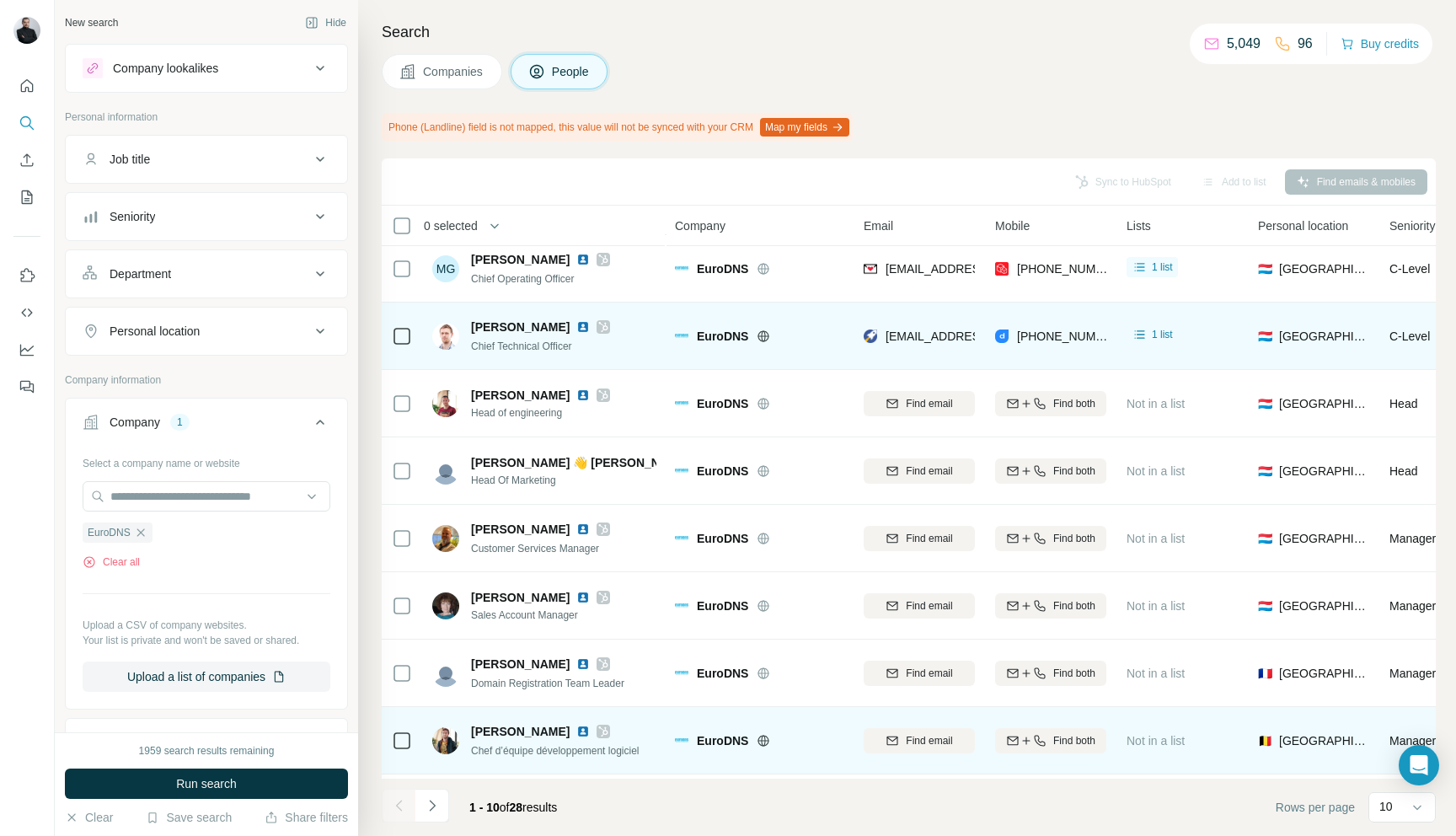
scroll to position [66, 0]
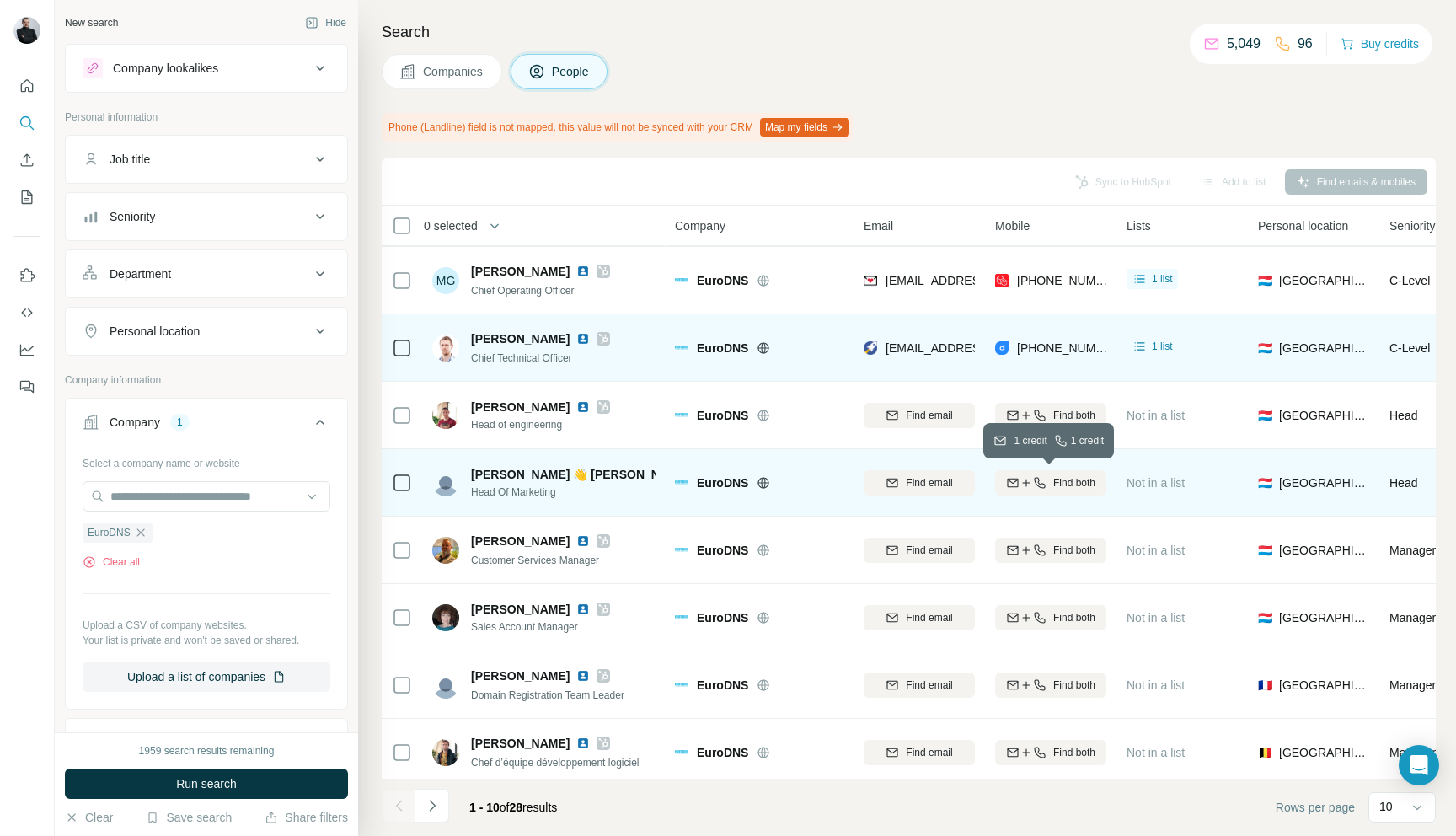
click at [1045, 479] on div "Find both" at bounding box center [1050, 482] width 112 height 15
